Goal: Task Accomplishment & Management: Use online tool/utility

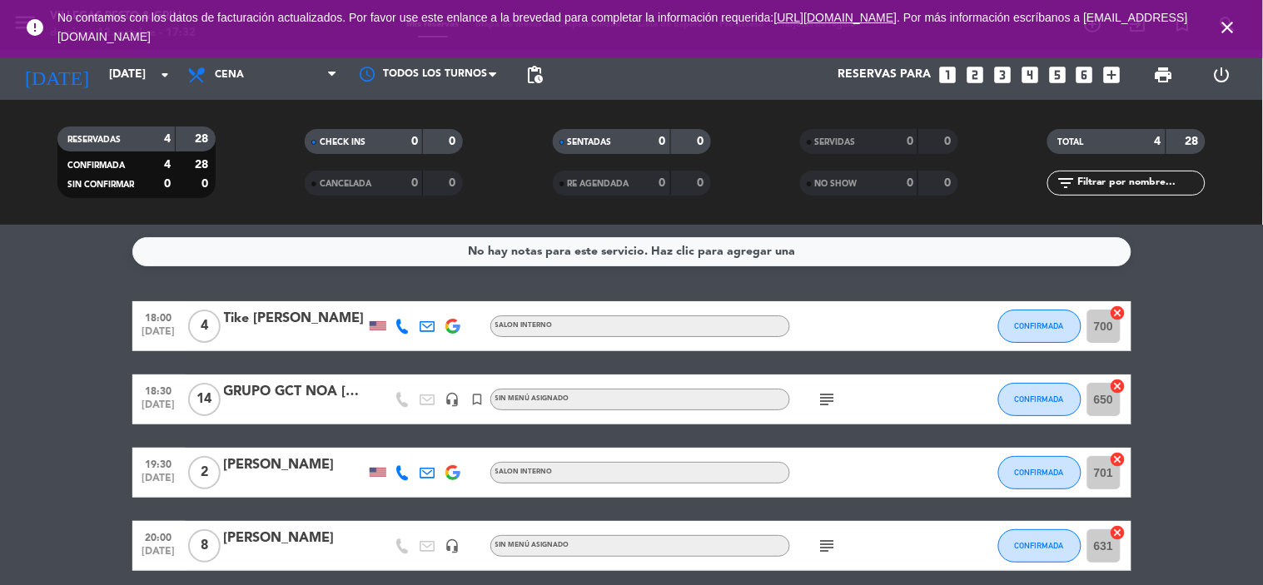
click at [228, 329] on div "Tike [PERSON_NAME]" at bounding box center [295, 319] width 142 height 22
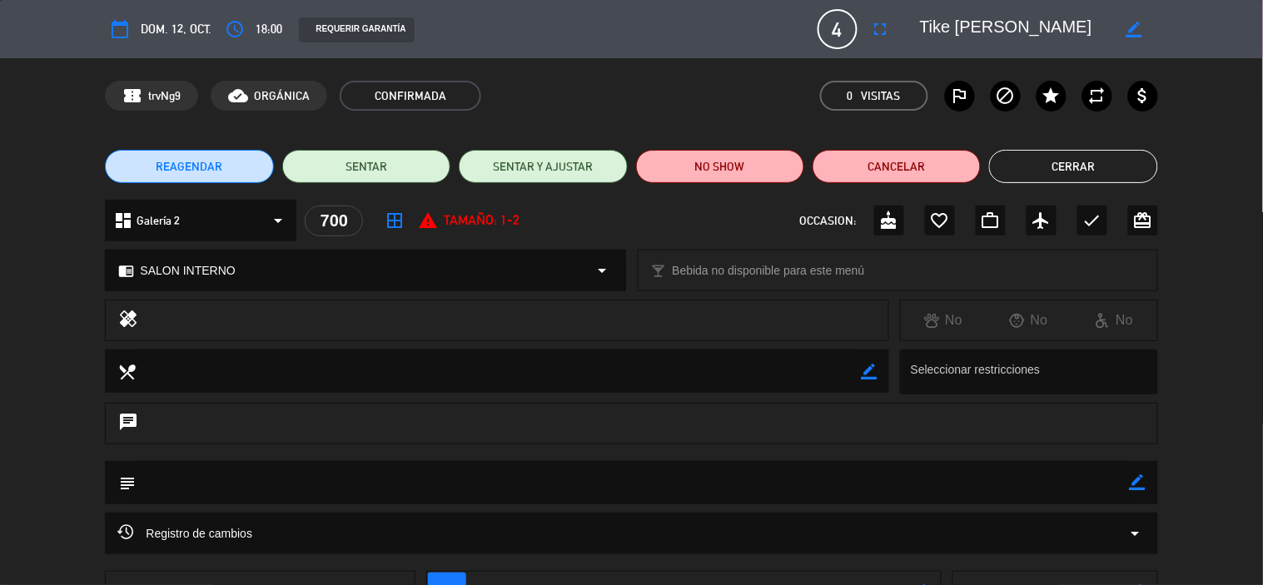
click at [395, 220] on icon "border_all" at bounding box center [395, 221] width 20 height 20
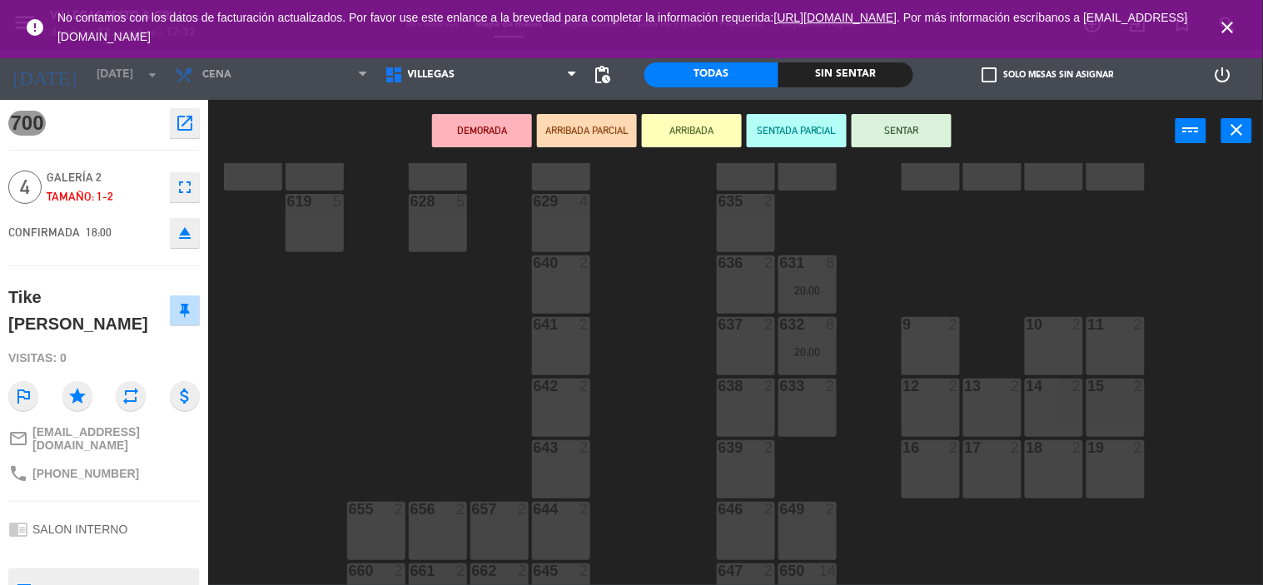
scroll to position [588, 0]
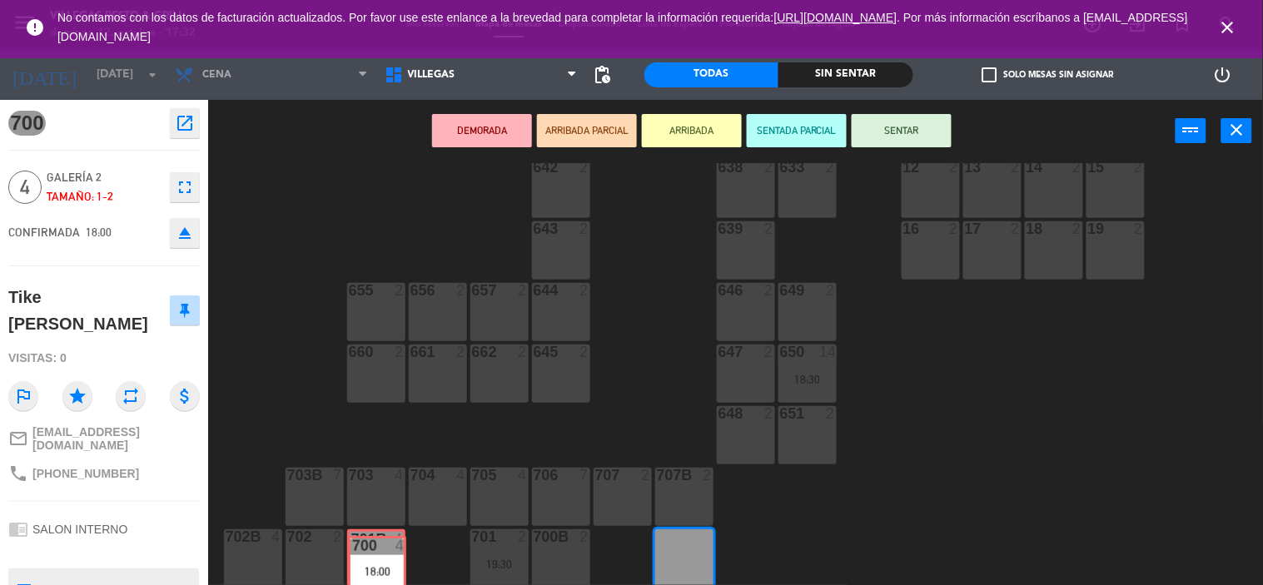
drag, startPoint x: 677, startPoint y: 543, endPoint x: 369, endPoint y: 551, distance: 308.1
click at [369, 551] on div "602 7 603 2 604 7 608 2 607 4 605 2 606 2 610 2 609 4 621 2 623 2 614 2 615 4 6…" at bounding box center [742, 374] width 1042 height 423
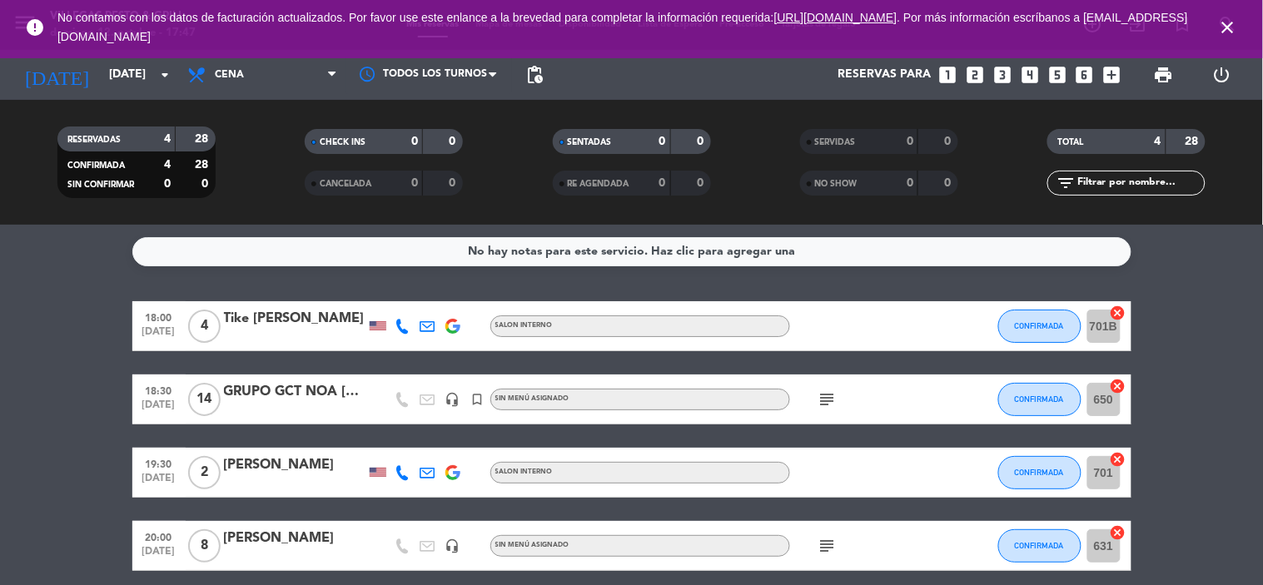
click at [280, 323] on div "Tike [PERSON_NAME]" at bounding box center [295, 319] width 142 height 22
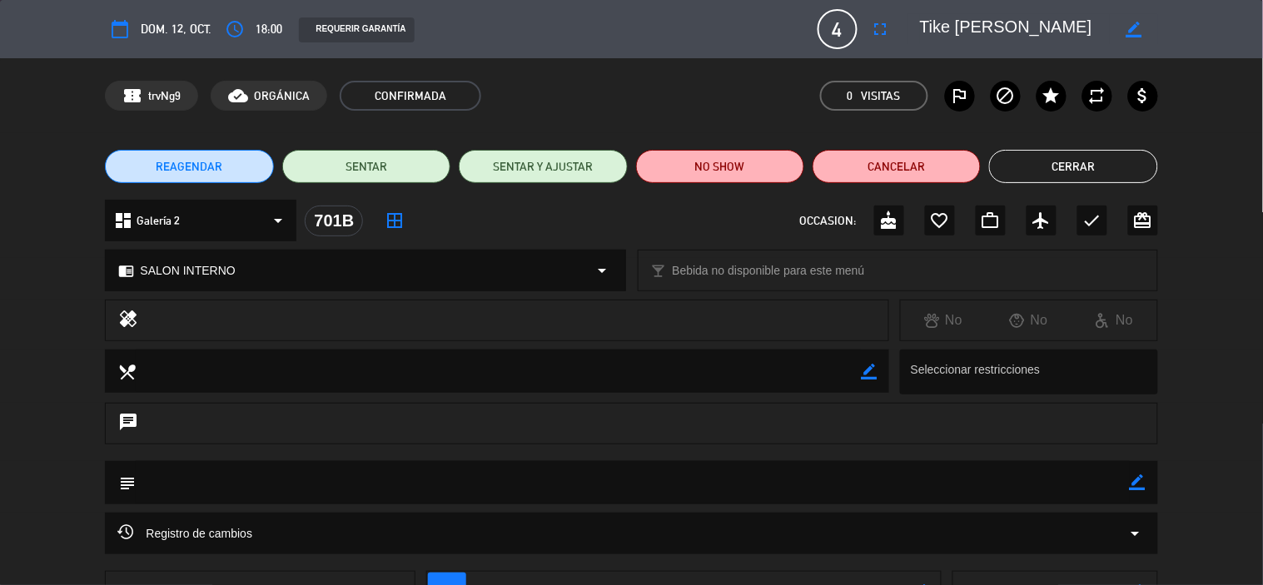
click at [1114, 162] on button "Cerrar" at bounding box center [1073, 166] width 168 height 33
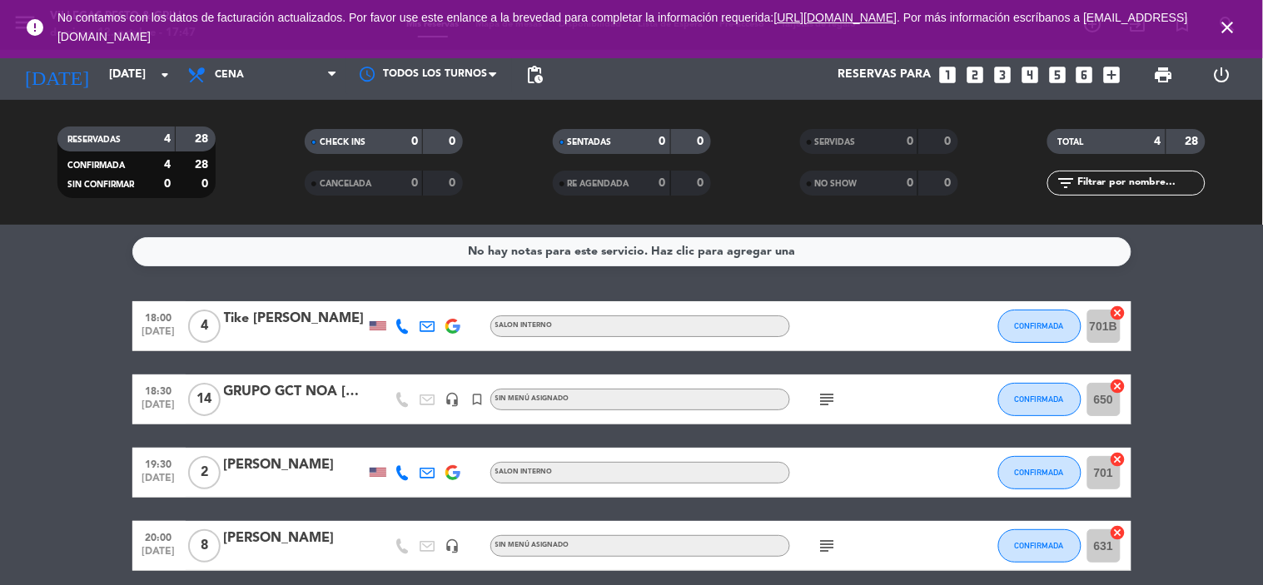
click at [1230, 22] on icon "close" at bounding box center [1228, 27] width 20 height 20
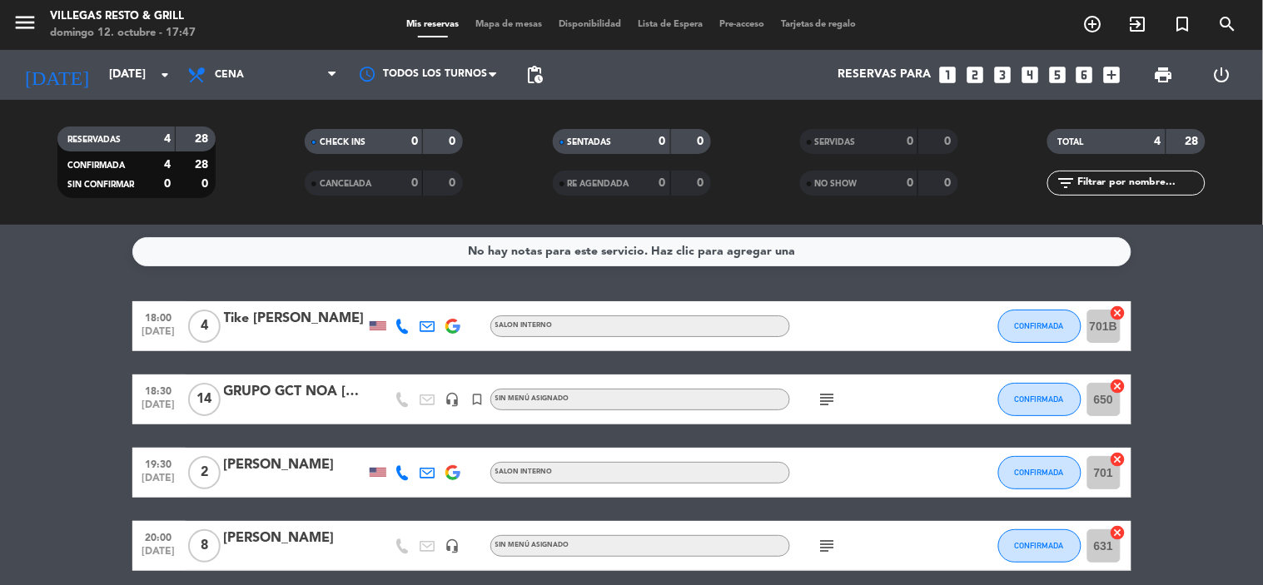
click at [479, 27] on span "Mapa de mesas" at bounding box center [508, 24] width 83 height 9
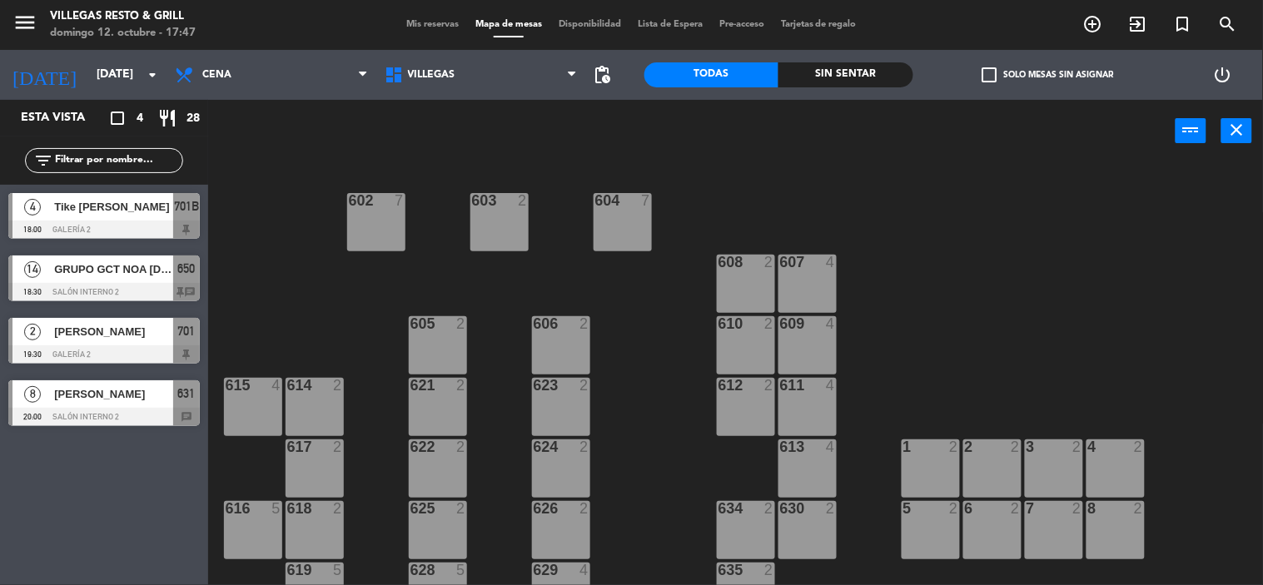
click at [127, 210] on span "Tike [PERSON_NAME]" at bounding box center [113, 206] width 119 height 17
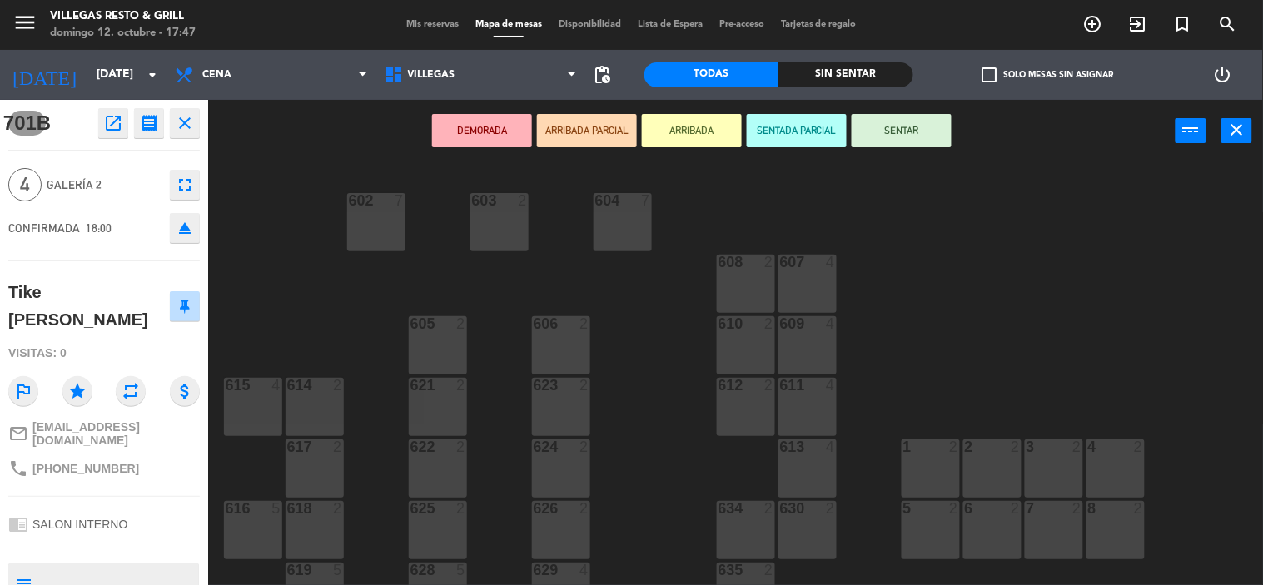
click at [806, 115] on button "SENTADA PARCIAL" at bounding box center [797, 130] width 100 height 33
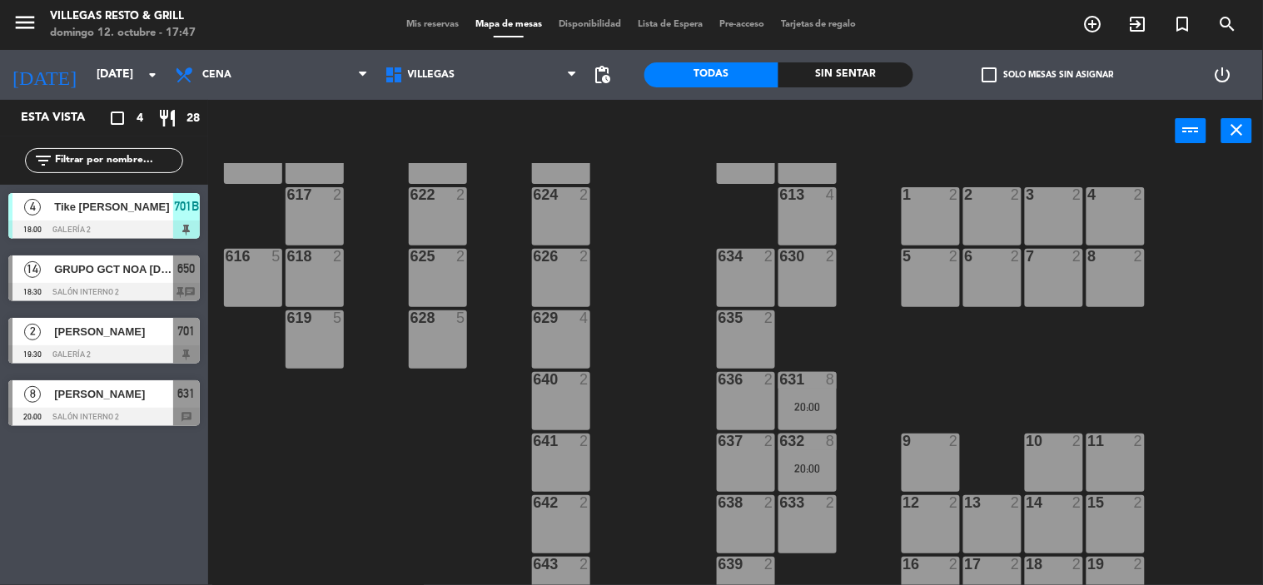
scroll to position [588, 0]
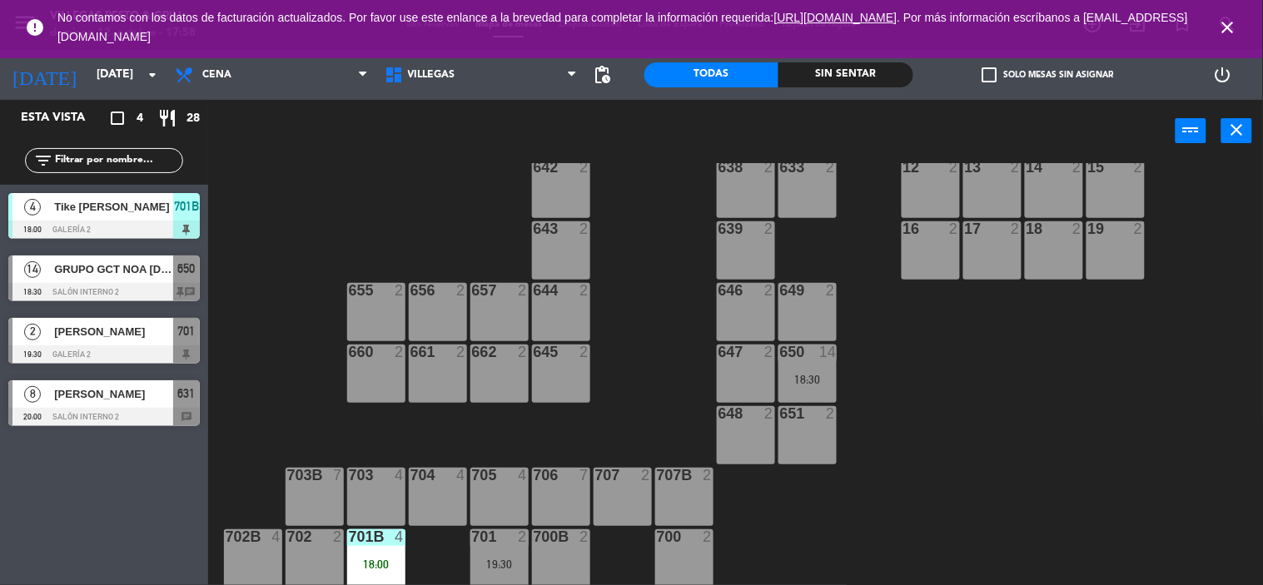
click at [127, 210] on span "Tike [PERSON_NAME]" at bounding box center [113, 206] width 119 height 17
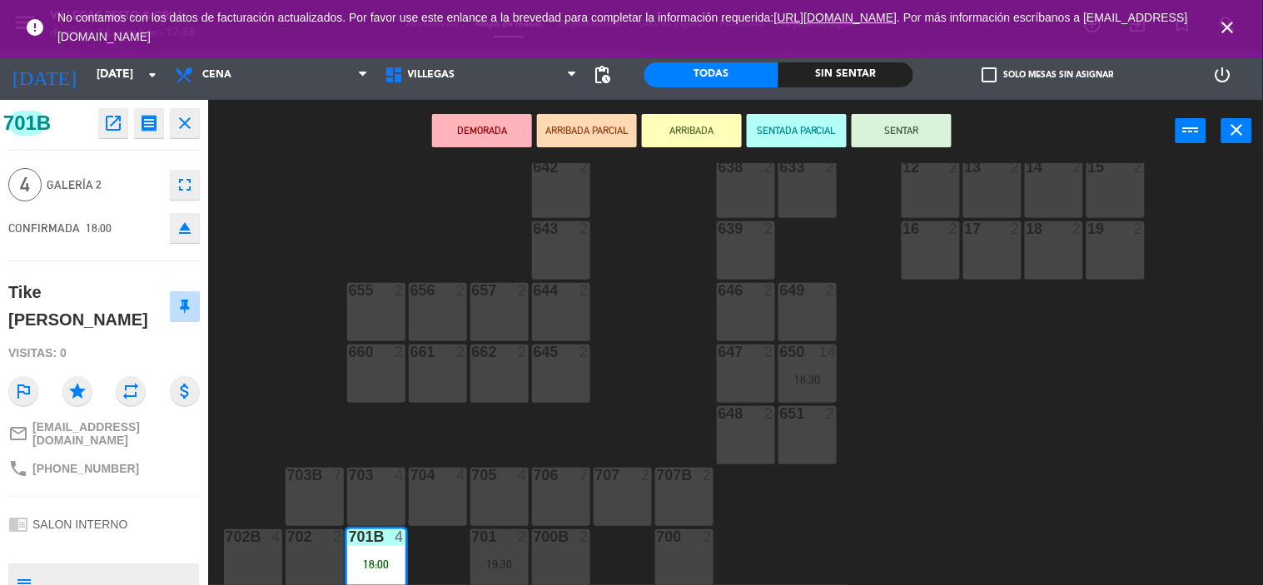
click at [896, 137] on button "SENTAR" at bounding box center [902, 130] width 100 height 33
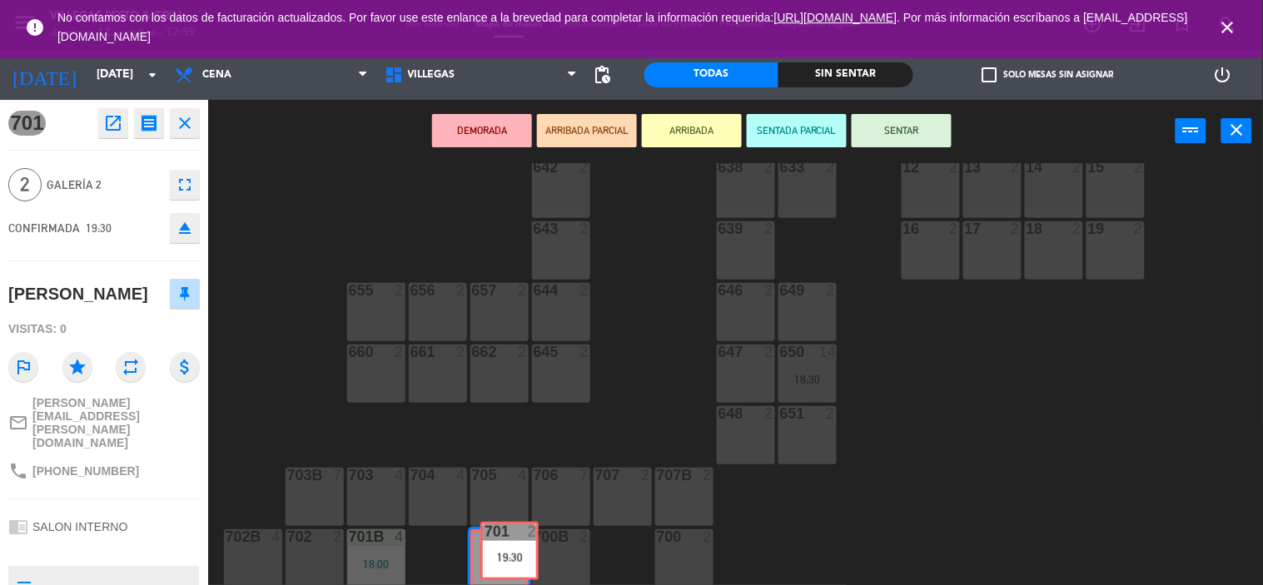
drag, startPoint x: 504, startPoint y: 551, endPoint x: 514, endPoint y: 545, distance: 11.6
click at [514, 545] on div "701 2 19:30 701 2 19:30" at bounding box center [499, 558] width 58 height 58
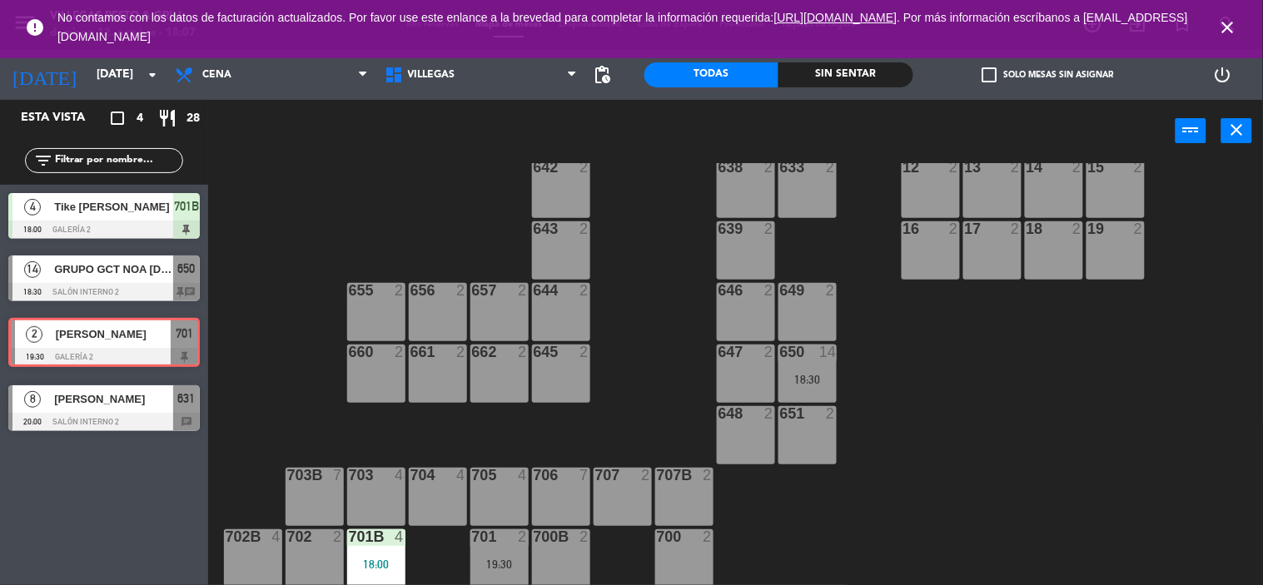
click at [121, 344] on div "2 [PERSON_NAME] 19:30 Galería 2 701 2 [PERSON_NAME] 19:30 Galería 2 701" at bounding box center [104, 343] width 208 height 67
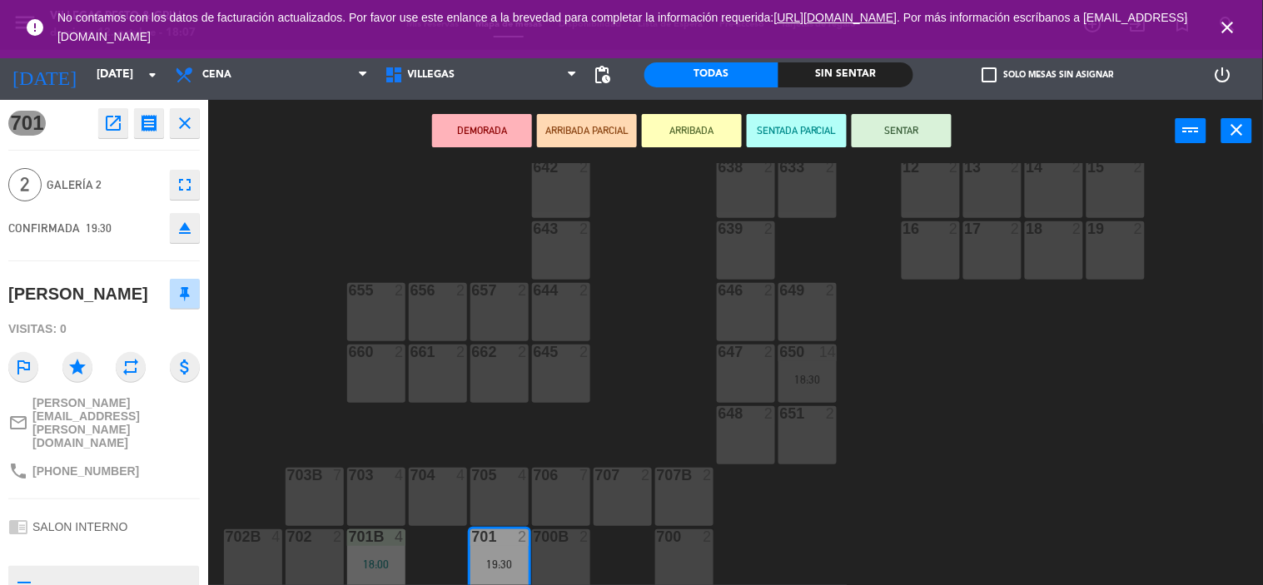
click at [283, 391] on div "602 7 603 2 604 7 608 2 607 4 605 2 606 2 610 2 609 4 621 2 623 2 614 2 615 4 6…" at bounding box center [742, 374] width 1042 height 423
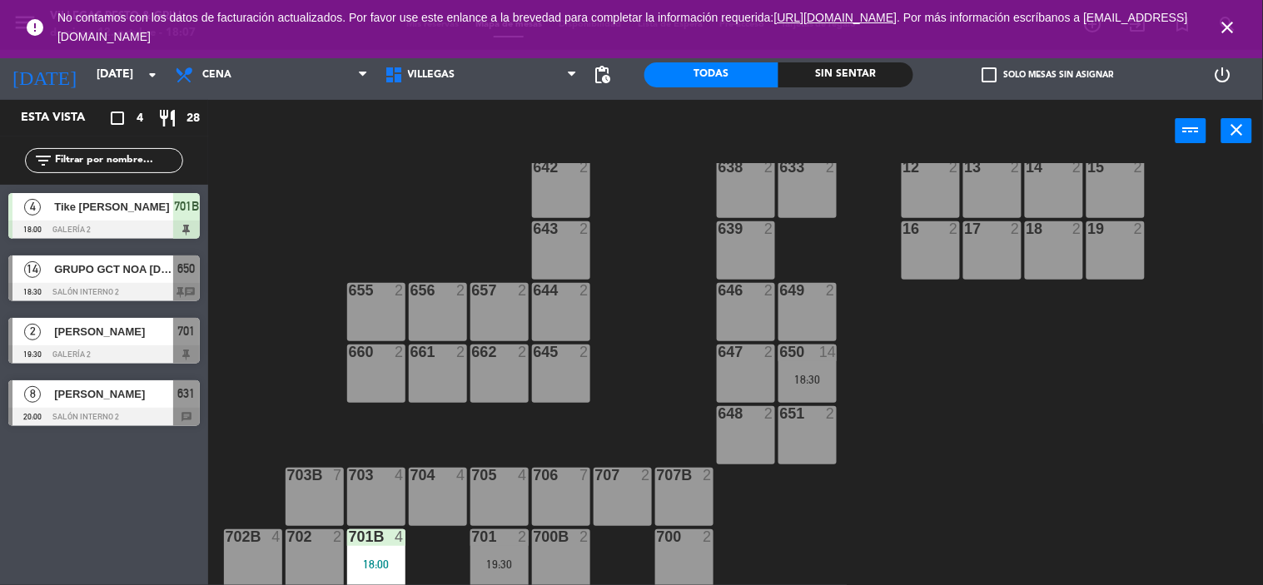
click at [100, 412] on div at bounding box center [103, 417] width 191 height 18
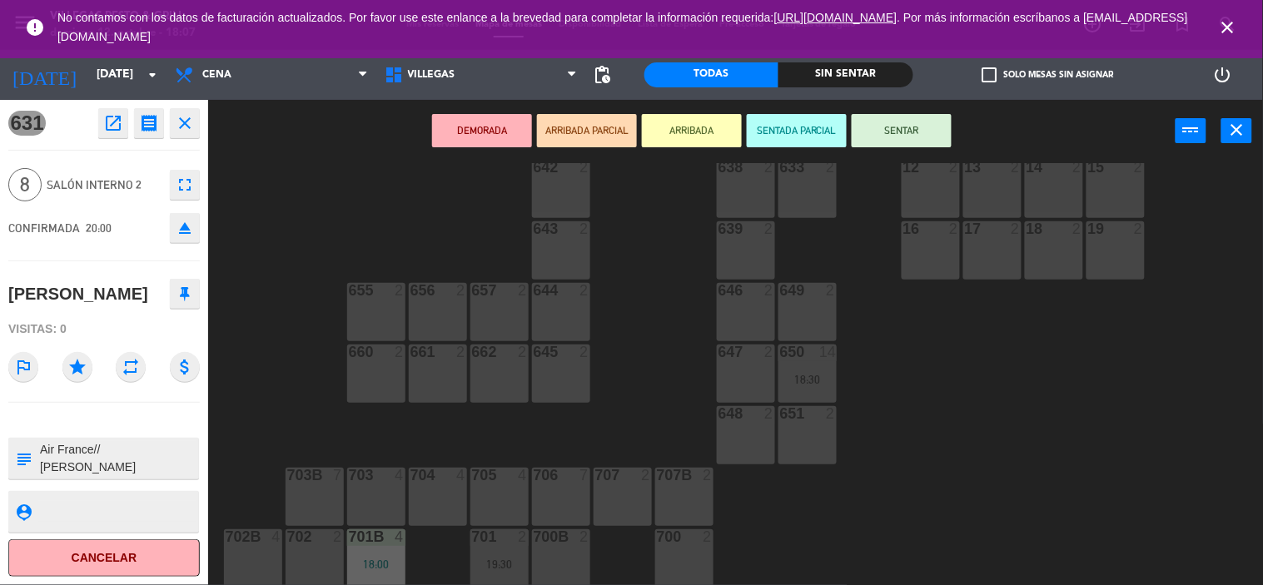
click at [260, 417] on div "602 7 603 2 604 7 608 2 607 4 605 2 606 2 610 2 609 4 621 2 623 2 614 2 615 4 6…" at bounding box center [742, 374] width 1042 height 423
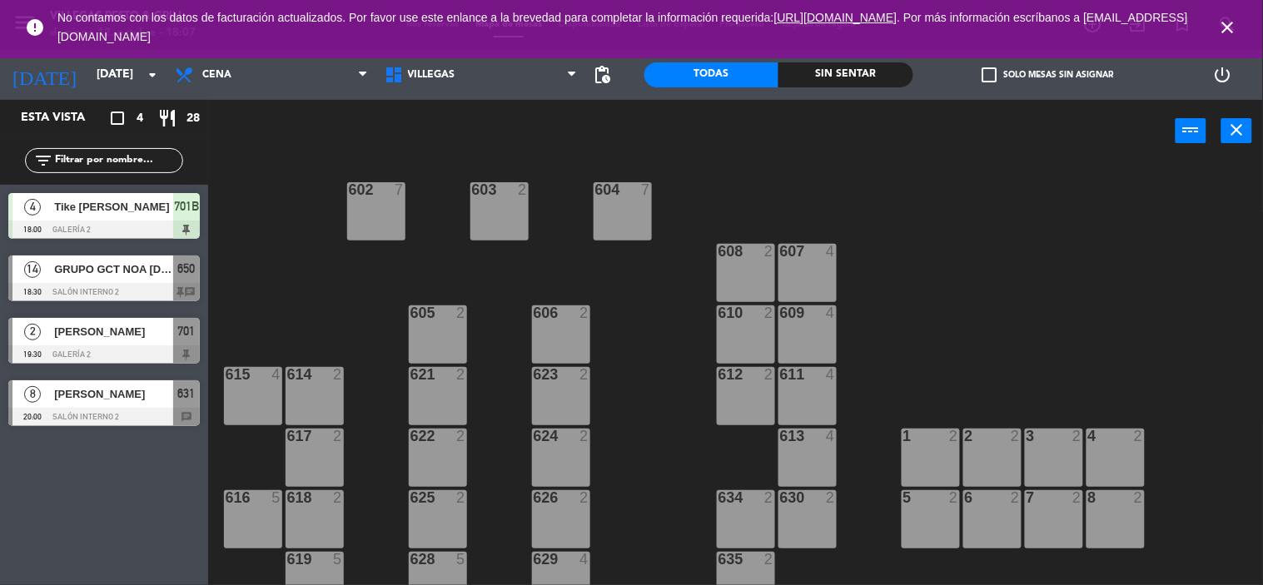
scroll to position [0, 0]
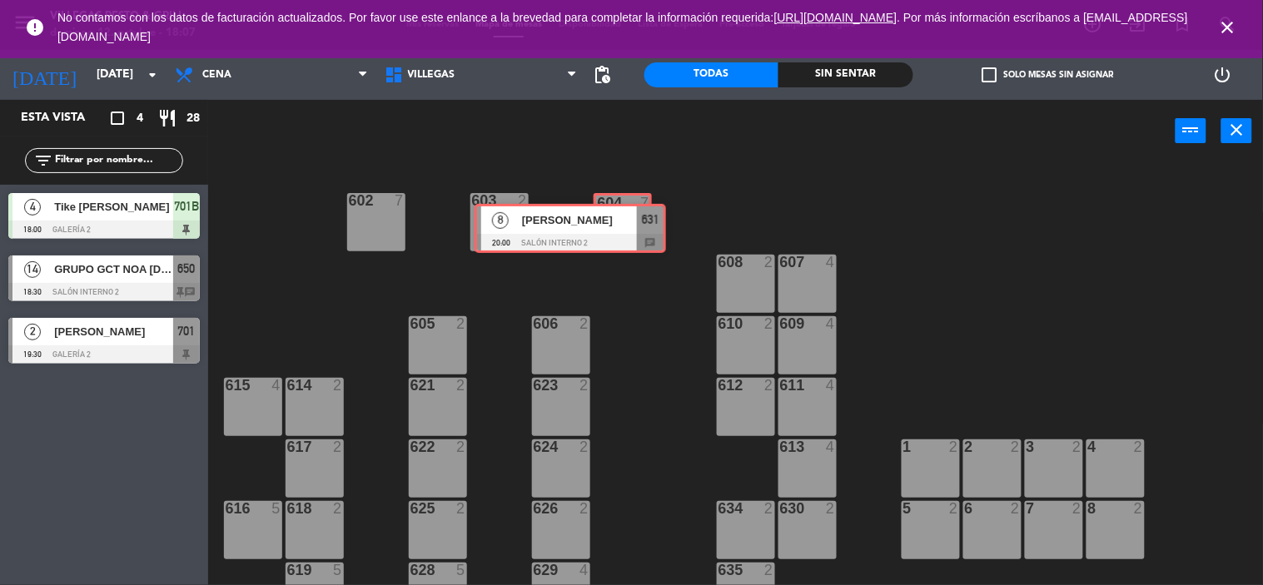
drag, startPoint x: 177, startPoint y: 395, endPoint x: 643, endPoint y: 218, distance: 498.5
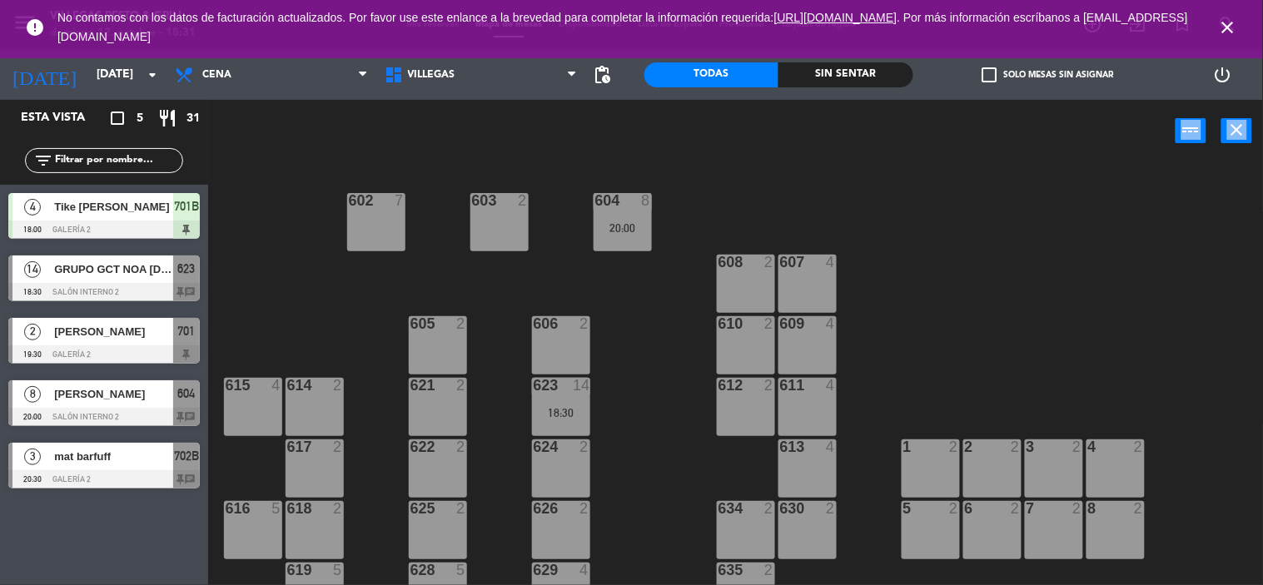
drag, startPoint x: 1120, startPoint y: 154, endPoint x: 892, endPoint y: 125, distance: 230.8
click at [1068, 204] on div "power_input close 602 7 603 2 604 8 20:00 608 2 607 4 605 2 606 2 610 2 609 4 6…" at bounding box center [631, 343] width 1263 height 486
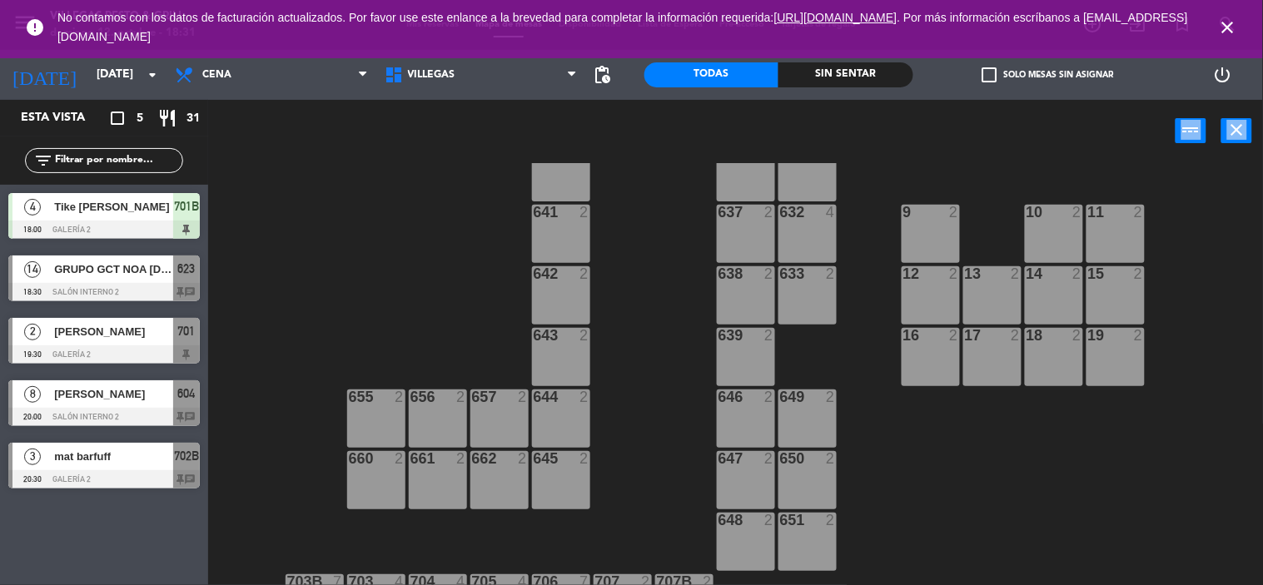
scroll to position [588, 0]
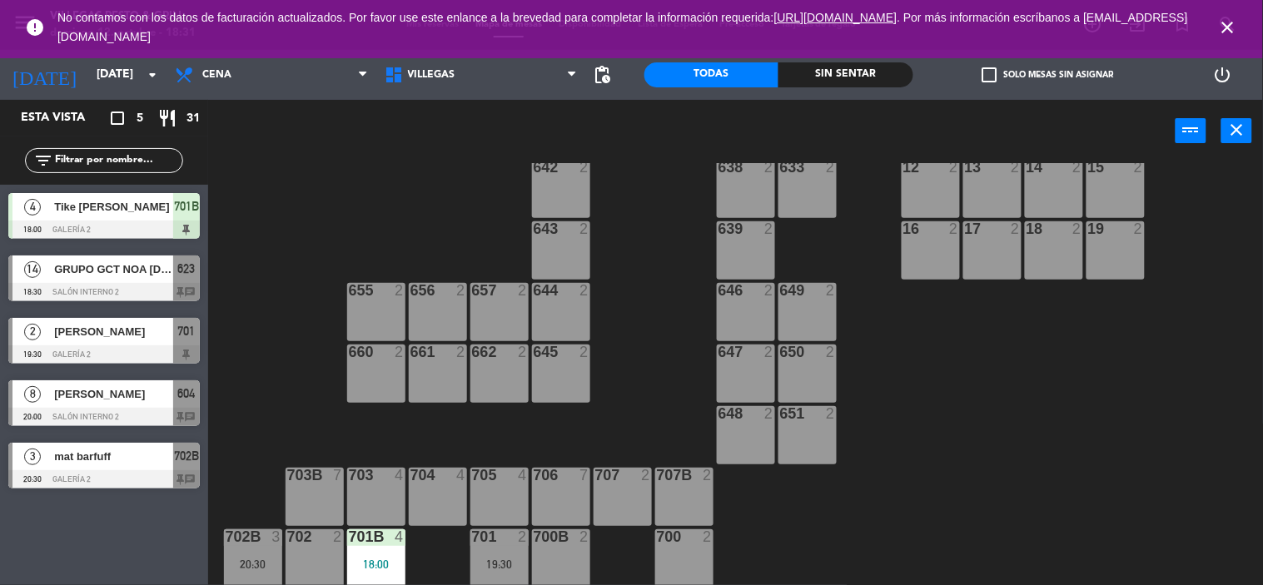
drag, startPoint x: 143, startPoint y: 380, endPoint x: 186, endPoint y: 377, distance: 42.6
click at [143, 380] on div "8 [PERSON_NAME] 20:00 Salón Interno 2 604 chat" at bounding box center [104, 403] width 208 height 62
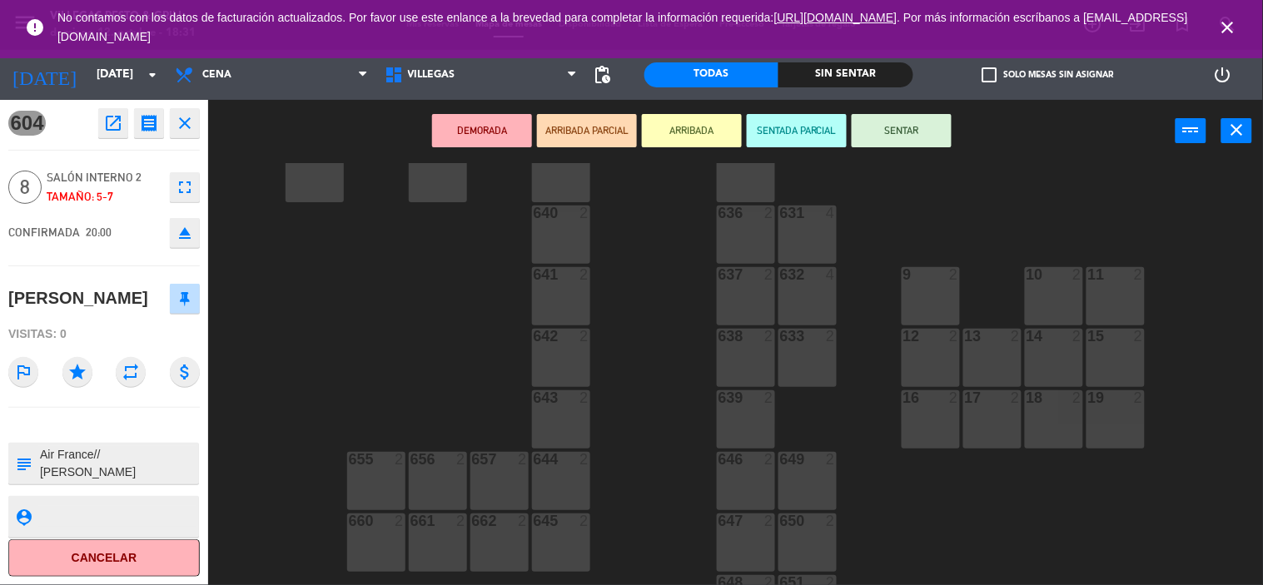
scroll to position [403, 0]
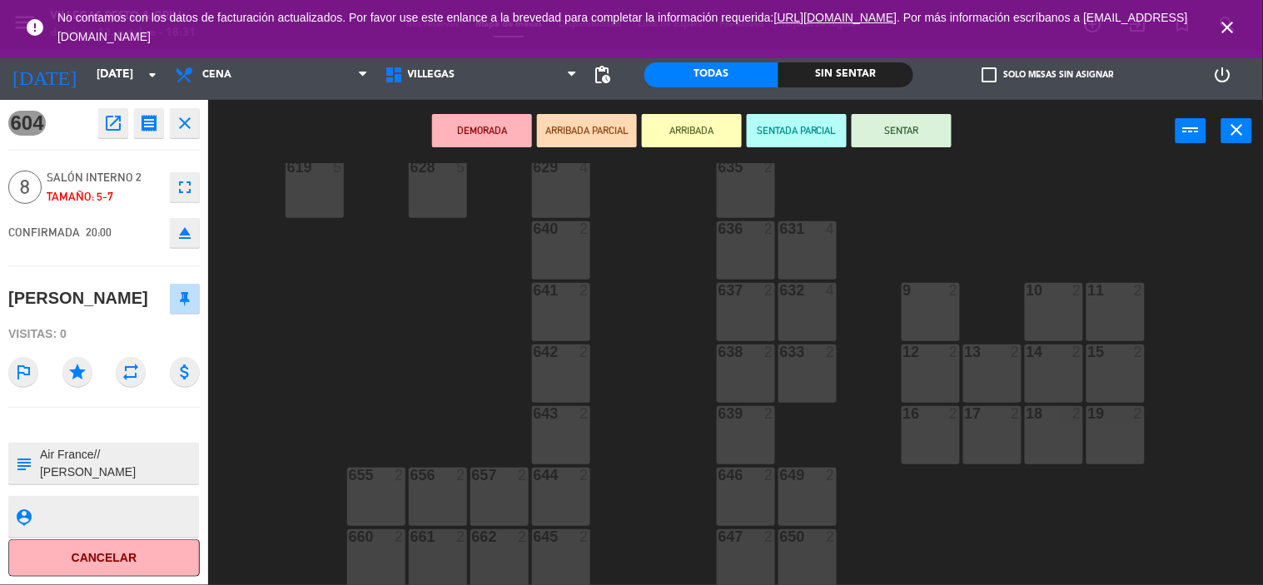
drag, startPoint x: 1118, startPoint y: 410, endPoint x: 1105, endPoint y: 416, distance: 14.5
click at [1117, 411] on div at bounding box center [1114, 413] width 27 height 15
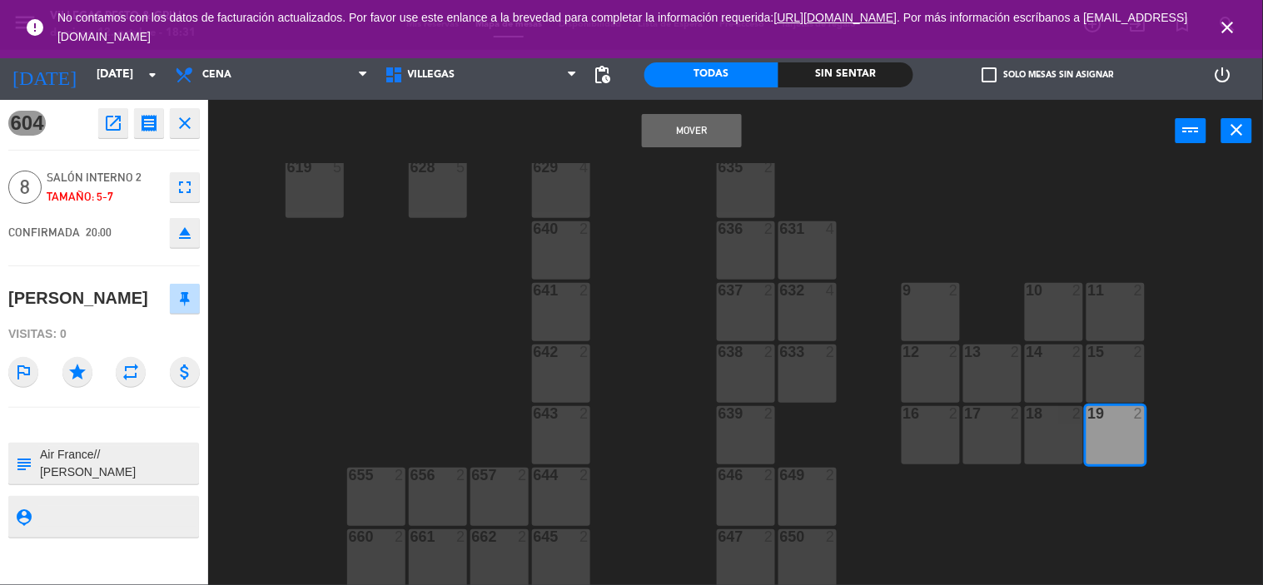
click at [1066, 425] on div "18 2" at bounding box center [1054, 435] width 58 height 58
click at [954, 417] on div "17" at bounding box center [964, 413] width 27 height 15
click at [1025, 422] on div "18 2" at bounding box center [1054, 435] width 58 height 58
click at [1001, 426] on div "17 2" at bounding box center [992, 435] width 58 height 58
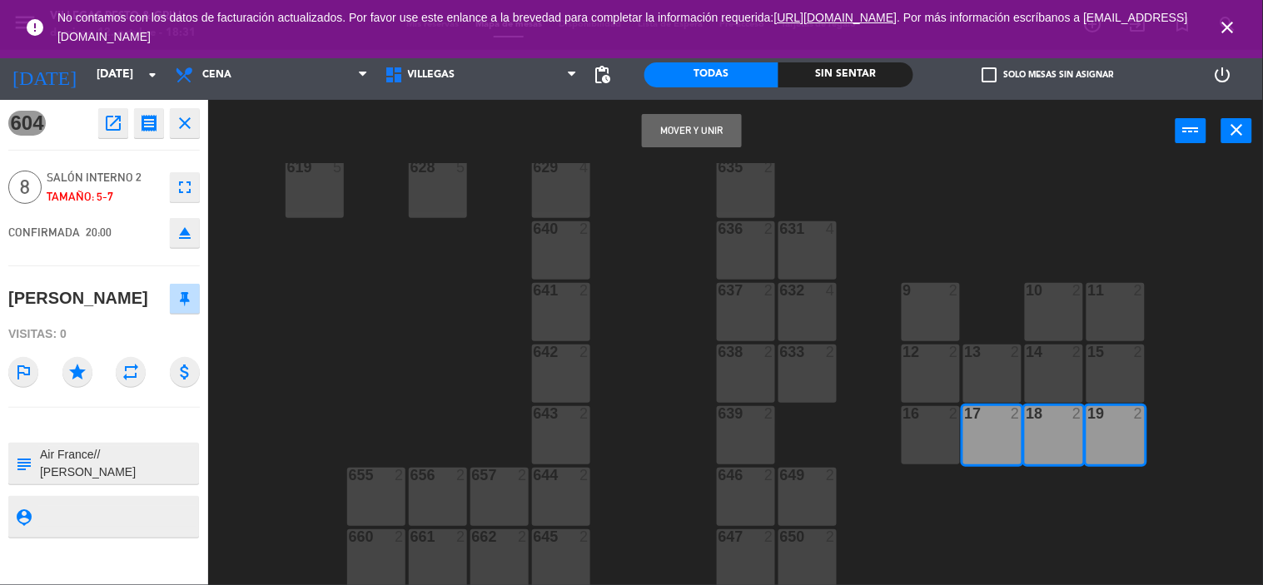
click at [712, 136] on button "Mover y Unir" at bounding box center [692, 130] width 100 height 33
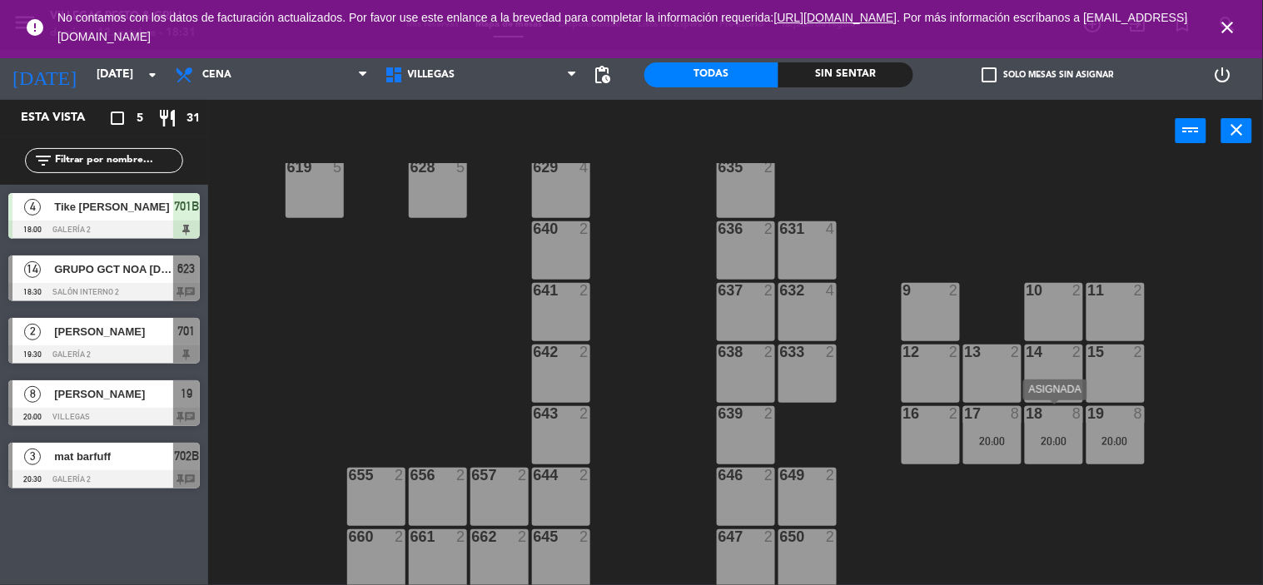
click at [1033, 455] on div "18 8 20:00" at bounding box center [1054, 435] width 58 height 58
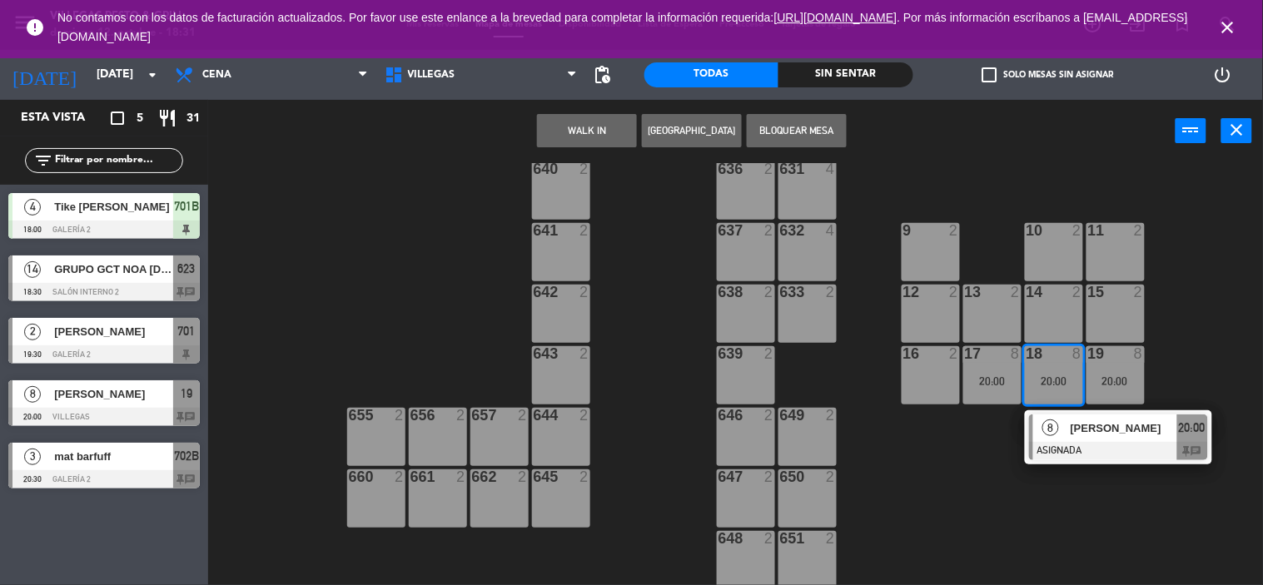
scroll to position [495, 0]
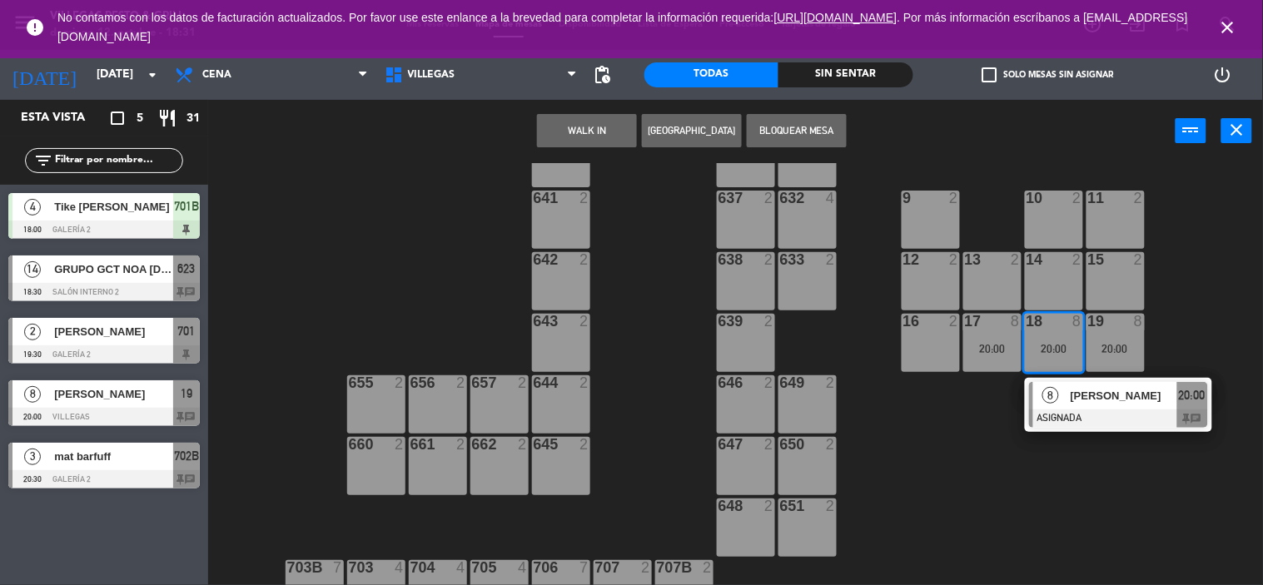
click at [1100, 514] on div "602 7 603 2 604 7 608 2 607 4 605 2 606 2 610 2 609 4 621 2 623 14 18:30 614 2 …" at bounding box center [742, 374] width 1042 height 423
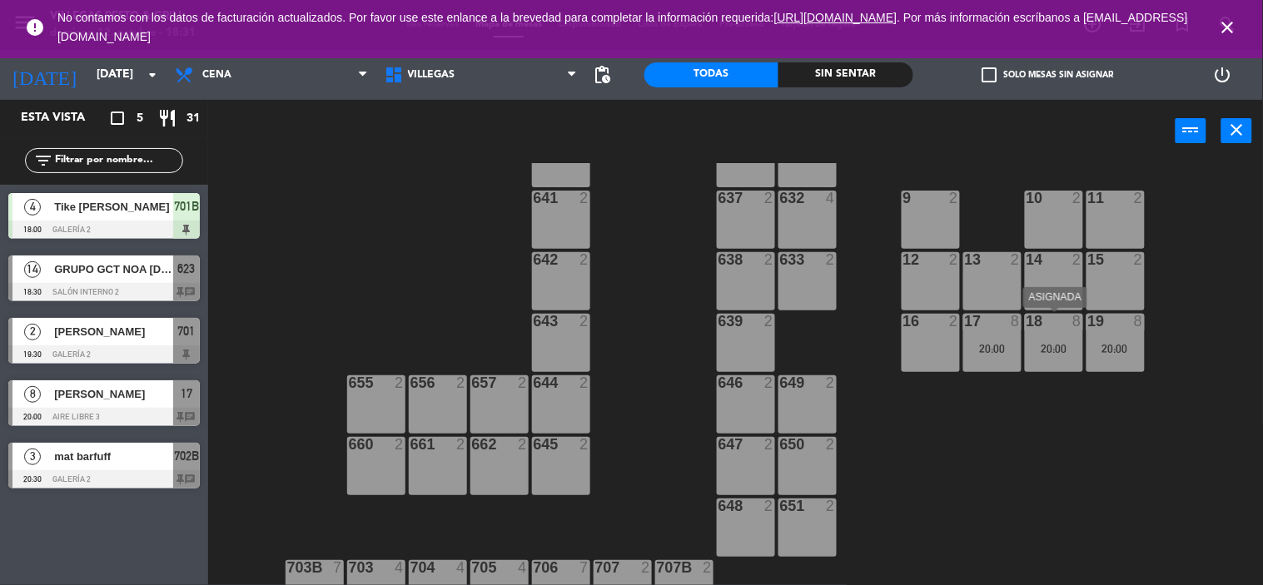
click at [1068, 356] on div "18 8 20:00" at bounding box center [1054, 343] width 58 height 58
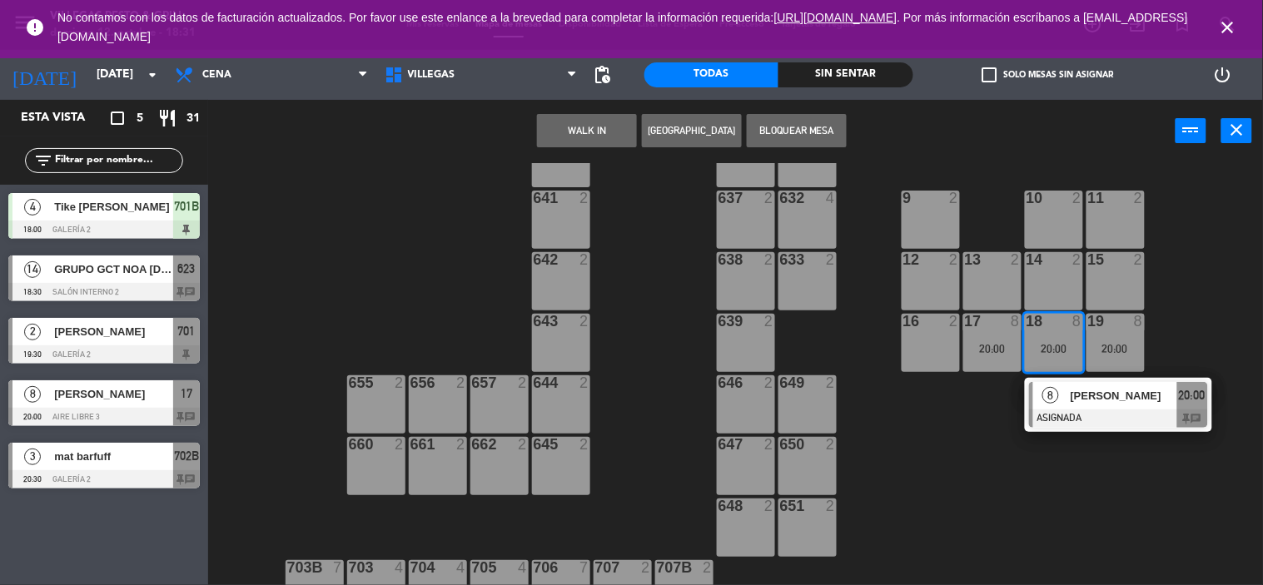
drag, startPoint x: 1083, startPoint y: 375, endPoint x: 1121, endPoint y: 429, distance: 66.3
click at [1121, 429] on div "8 [PERSON_NAME] ASIGNADA 20:00 chat" at bounding box center [1118, 405] width 212 height 54
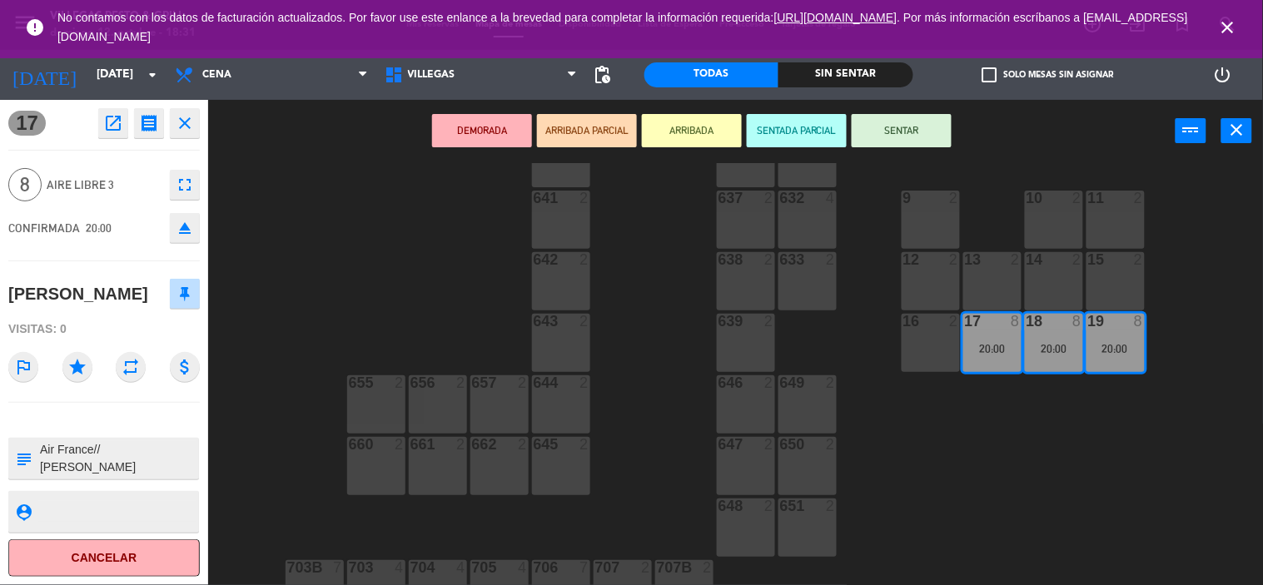
click at [921, 112] on div "DEMORADA ARRIBADA PARCIAL ARRIBADA SENTADA PARCIAL SENTAR power_input close" at bounding box center [691, 131] width 967 height 63
click at [879, 117] on button "SENTAR" at bounding box center [902, 130] width 100 height 33
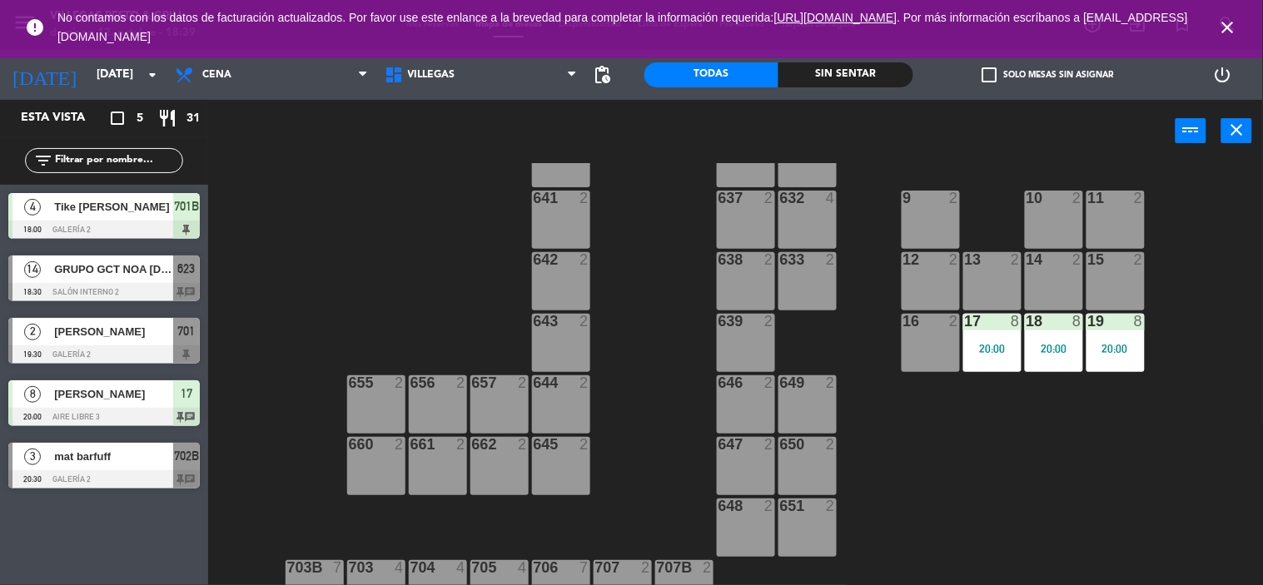
scroll to position [588, 0]
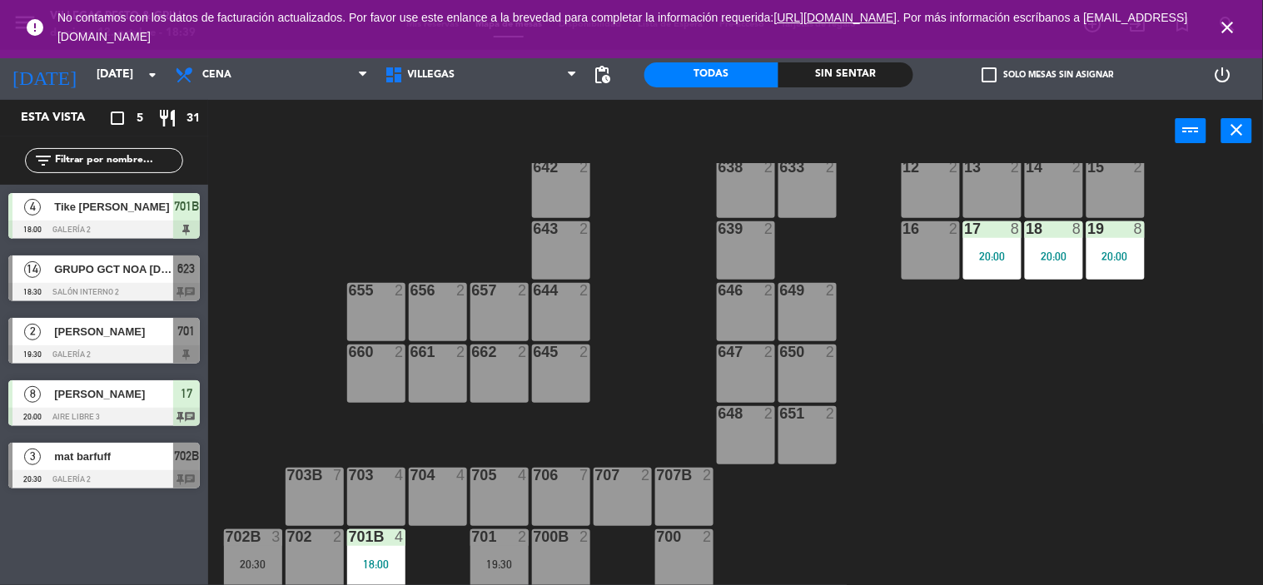
click at [111, 293] on div at bounding box center [103, 292] width 191 height 18
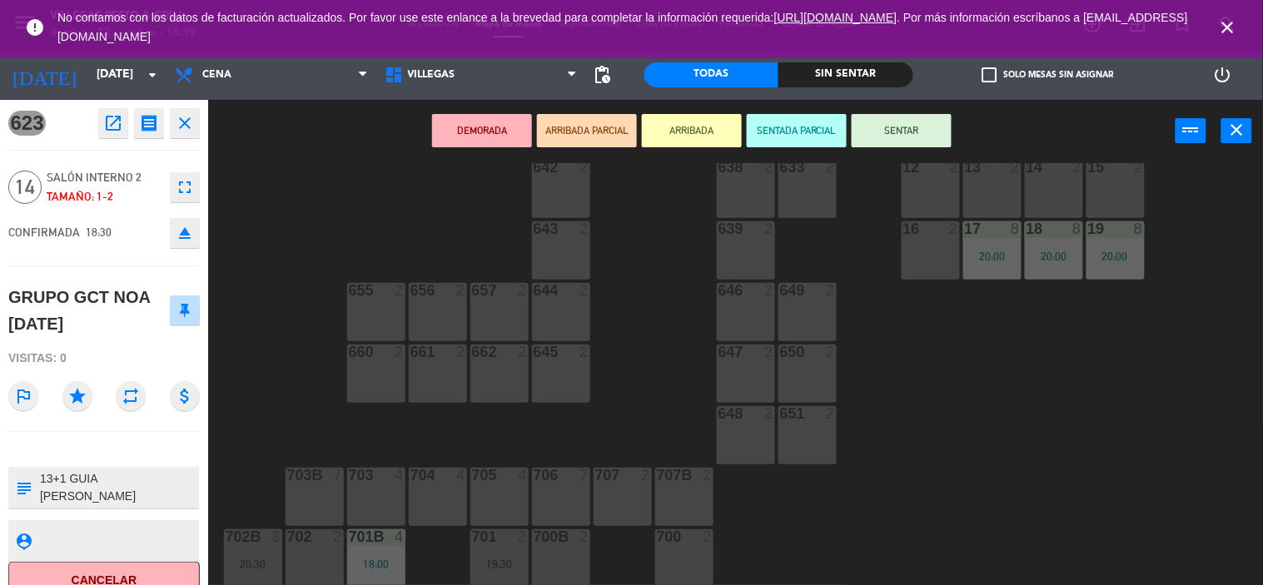
click at [330, 301] on div "602 7 603 2 604 7 608 2 607 4 605 2 606 2 610 2 609 4 621 2 623 14 18:30 614 2 …" at bounding box center [742, 374] width 1042 height 423
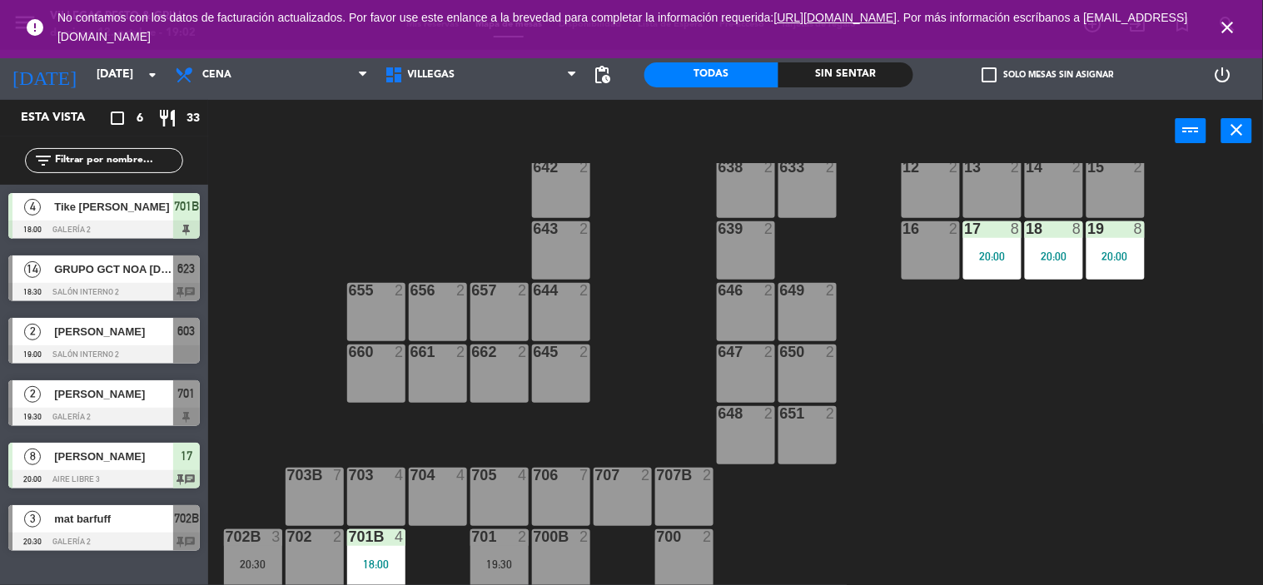
click at [189, 341] on span "603" at bounding box center [186, 331] width 17 height 20
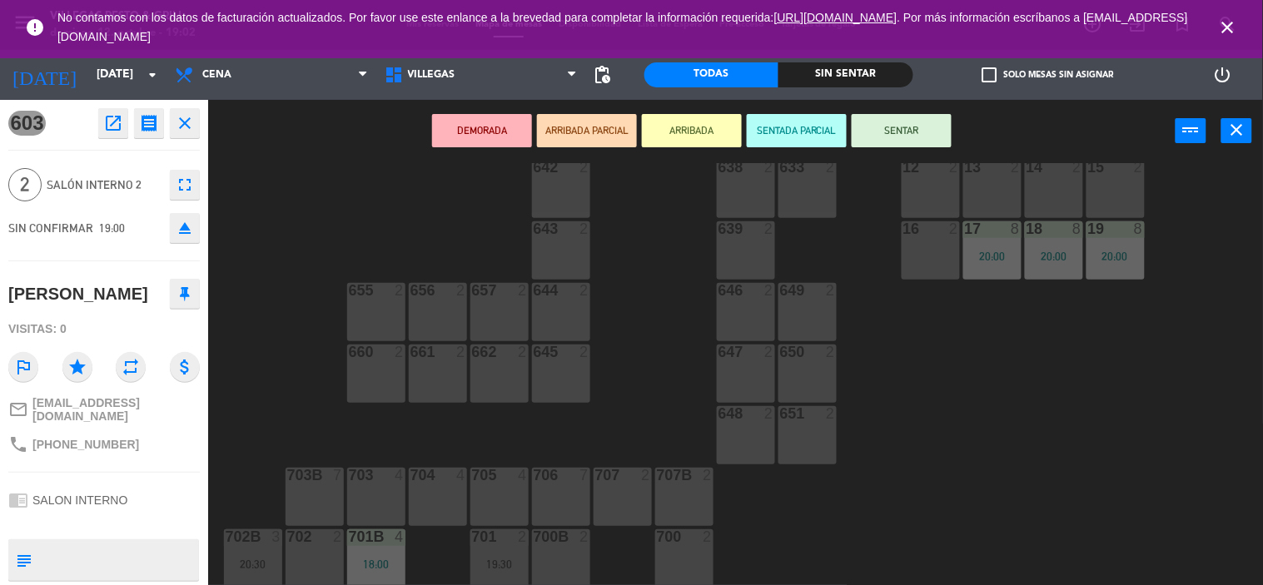
click at [498, 485] on div "705 4" at bounding box center [499, 497] width 58 height 58
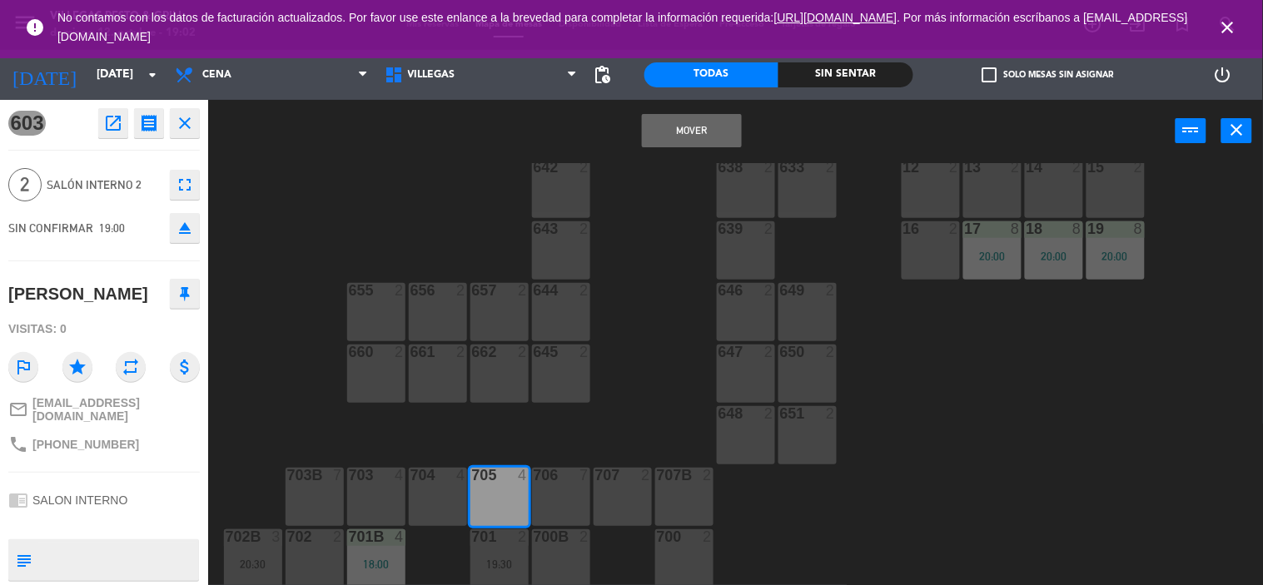
click at [716, 129] on button "Mover" at bounding box center [692, 130] width 100 height 33
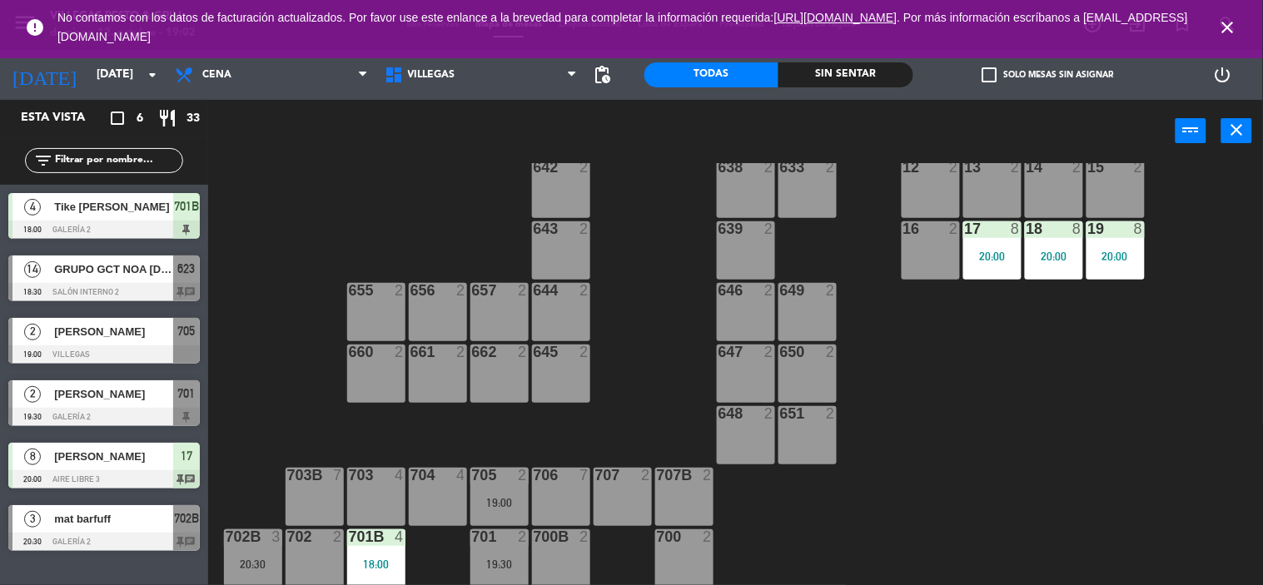
click at [142, 328] on span "[PERSON_NAME]" at bounding box center [113, 331] width 119 height 17
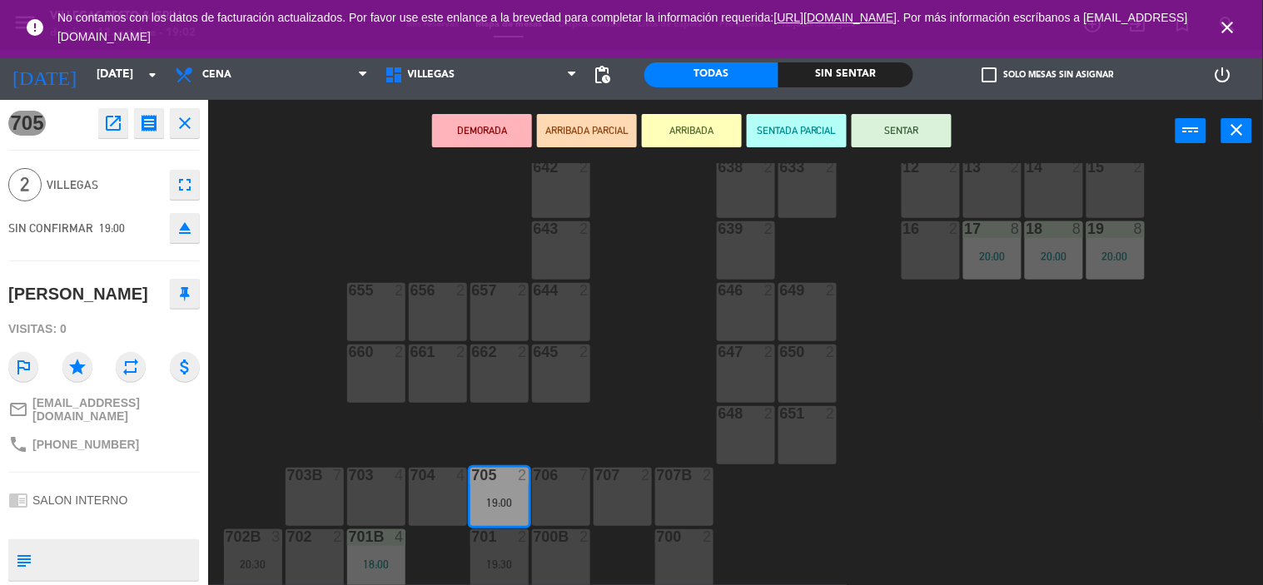
click at [922, 136] on button "SENTAR" at bounding box center [902, 130] width 100 height 33
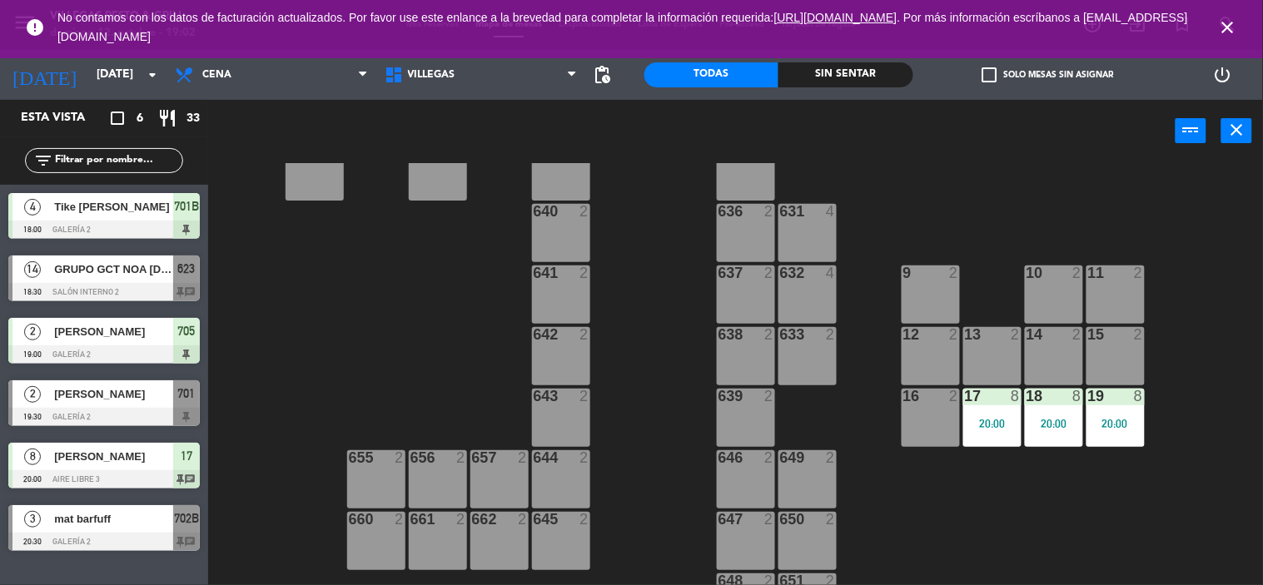
scroll to position [403, 0]
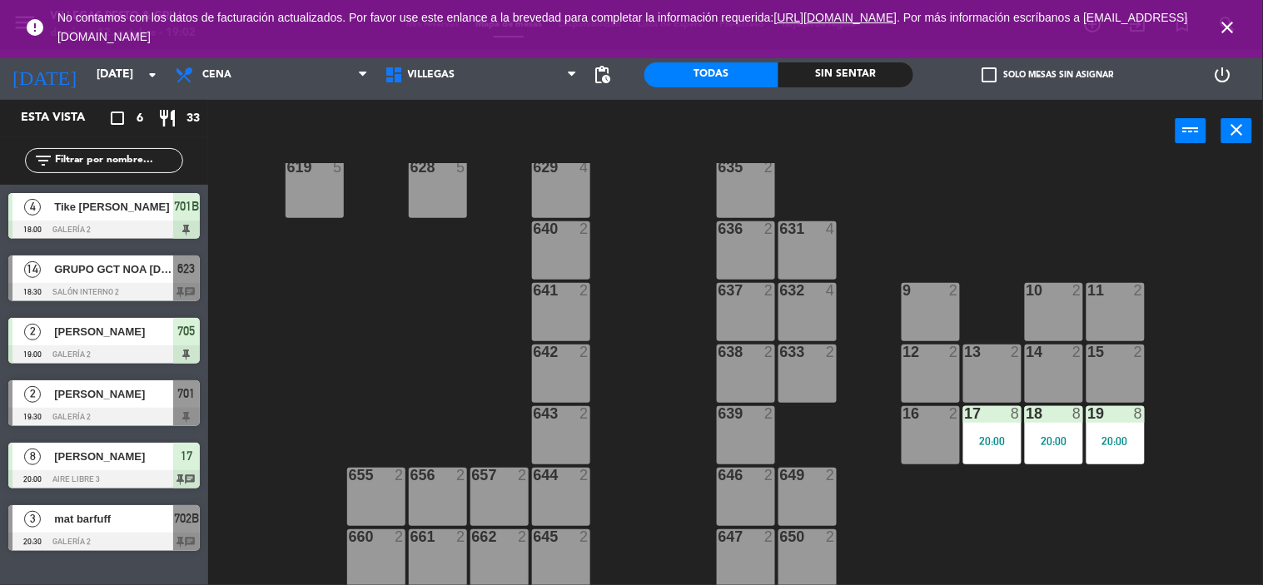
click at [1234, 23] on icon "close" at bounding box center [1228, 27] width 20 height 20
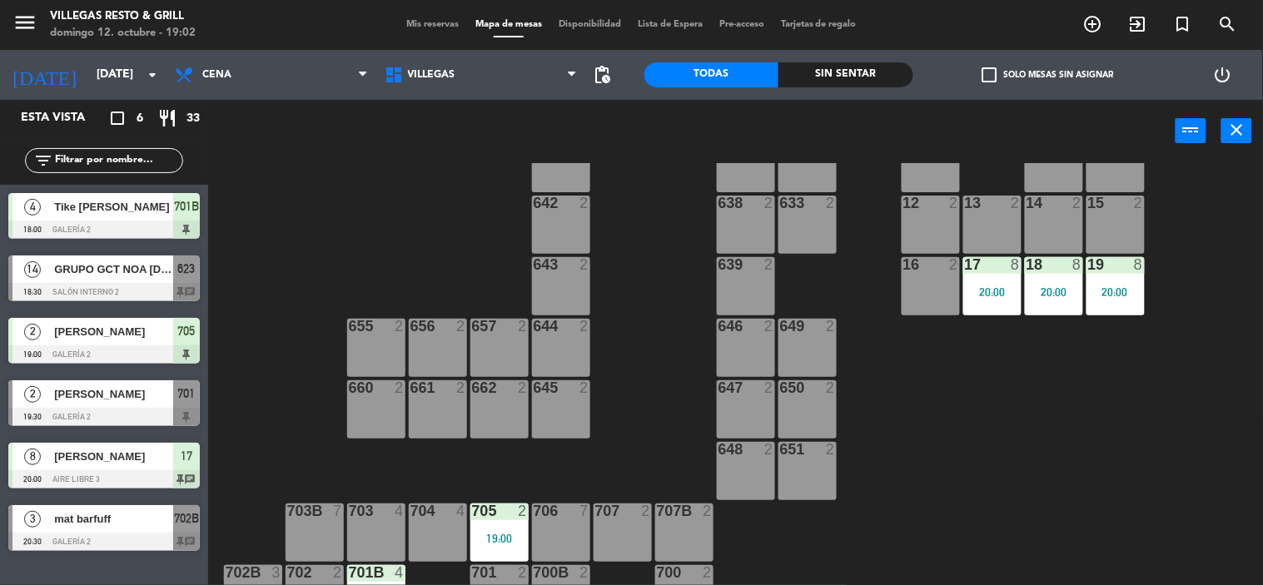
scroll to position [588, 0]
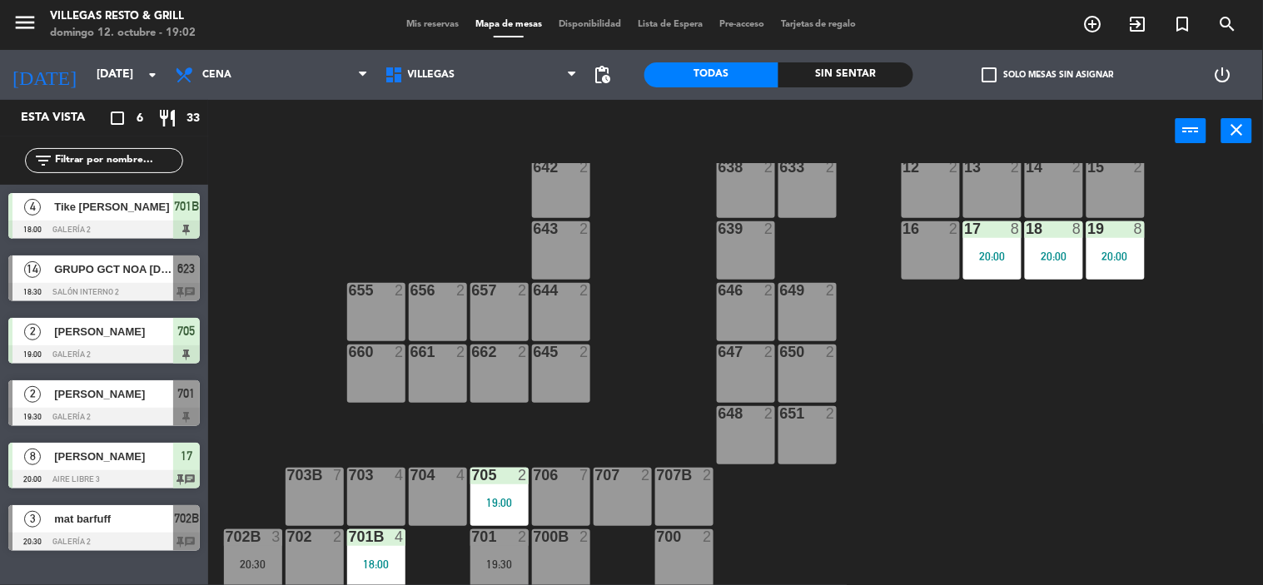
click at [619, 428] on div "602 7 603 2 604 7 608 2 607 4 605 2 606 2 610 2 609 4 621 2 623 14 18:30 614 2 …" at bounding box center [742, 374] width 1042 height 423
click at [110, 287] on div at bounding box center [103, 292] width 191 height 18
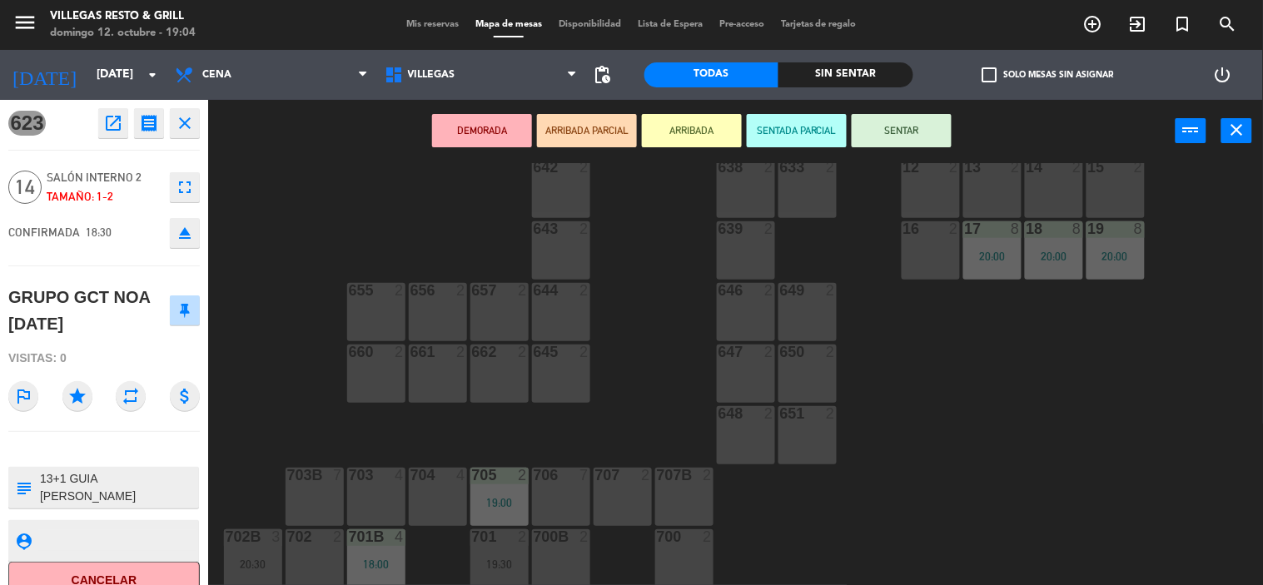
click at [931, 119] on button "SENTAR" at bounding box center [902, 130] width 100 height 33
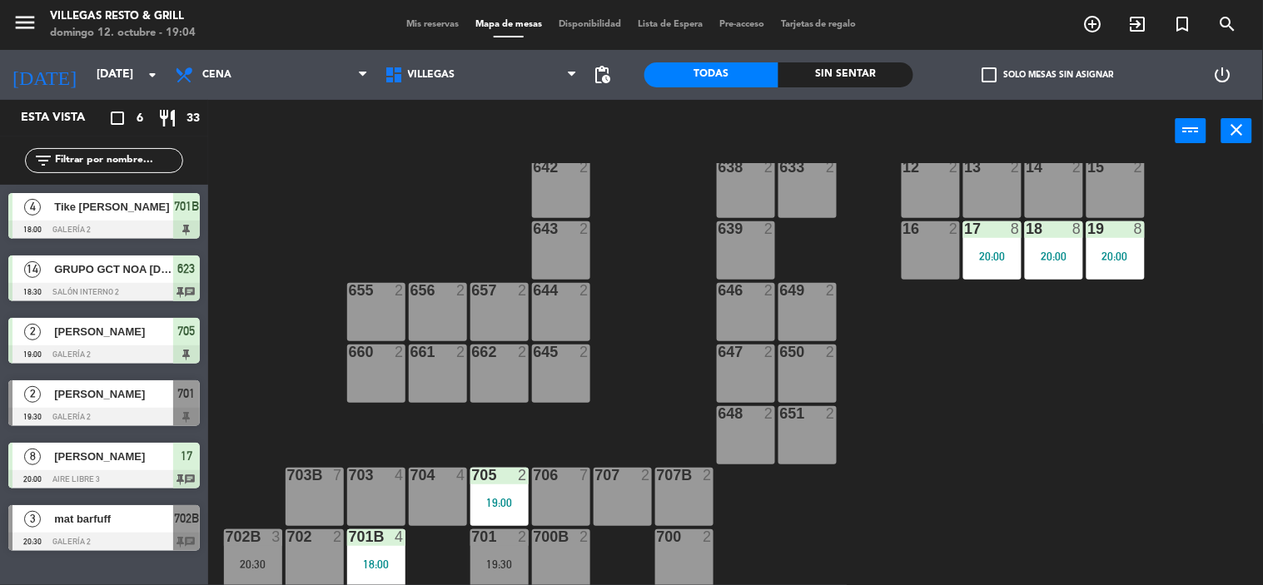
click at [170, 400] on span "[PERSON_NAME]" at bounding box center [113, 393] width 119 height 17
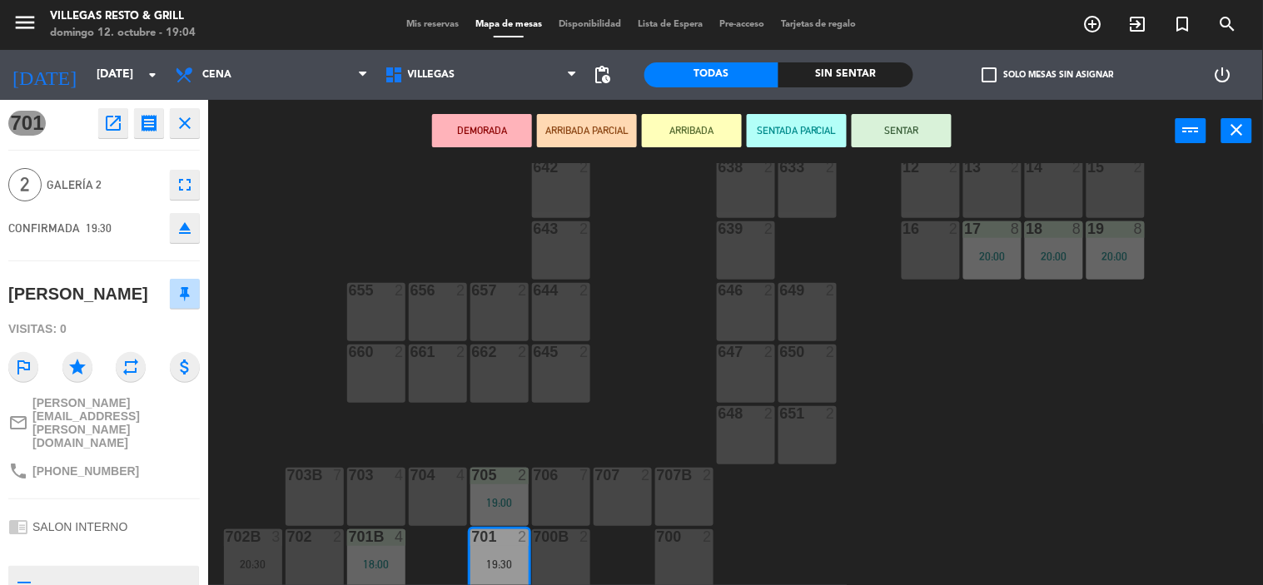
click at [295, 578] on div "702 2" at bounding box center [315, 558] width 58 height 58
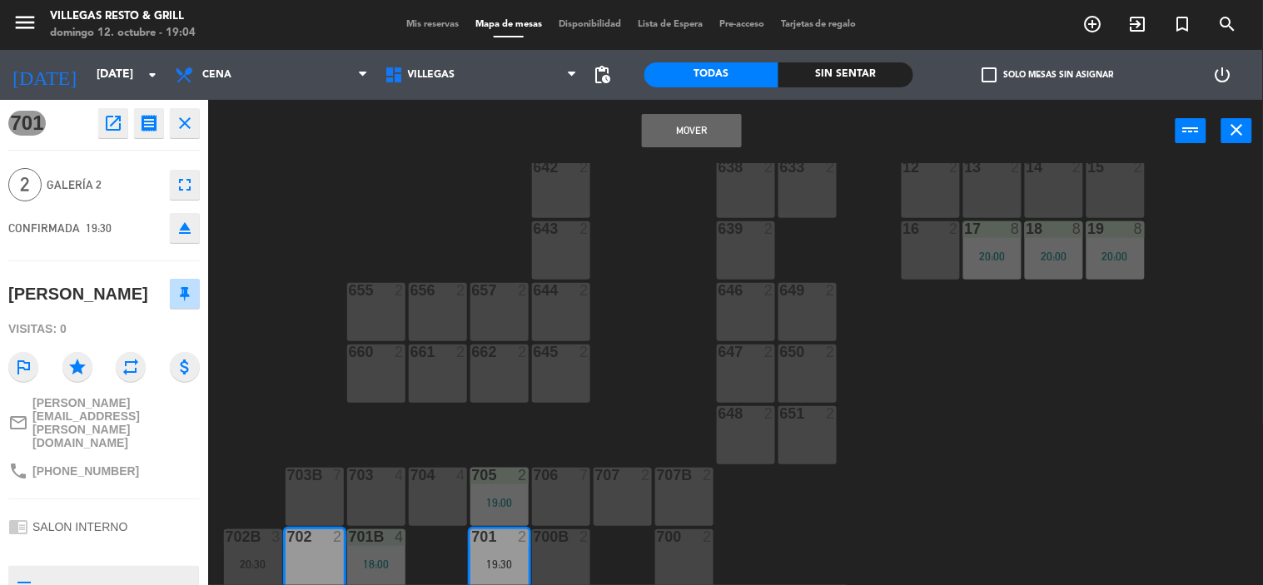
click at [703, 132] on button "Mover" at bounding box center [692, 130] width 100 height 33
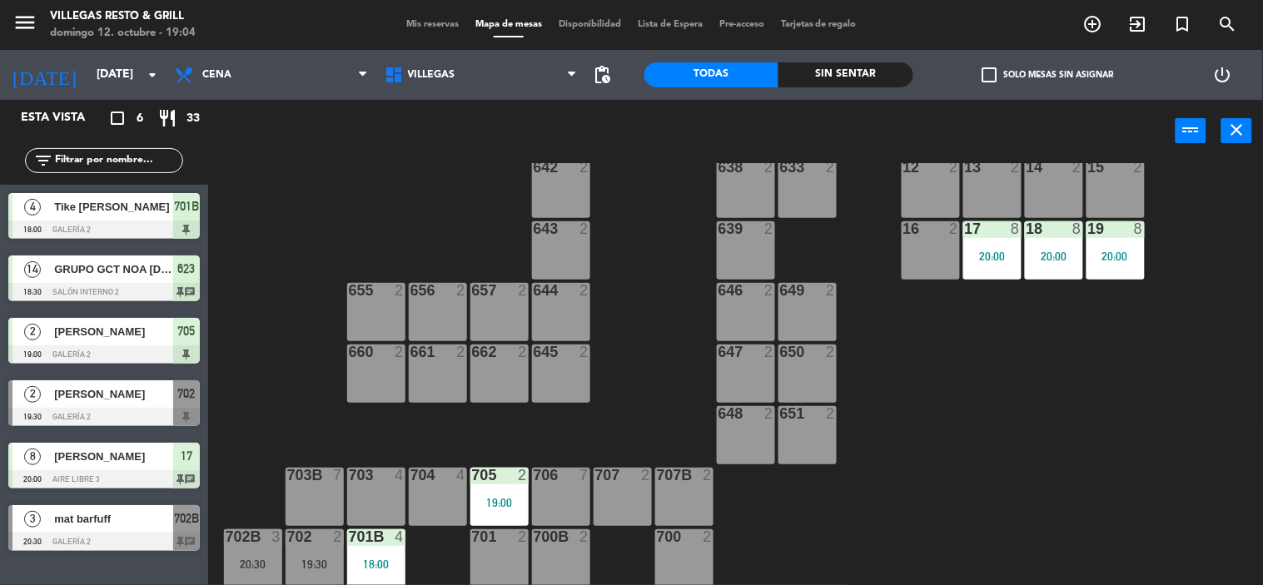
click at [164, 400] on span "[PERSON_NAME]" at bounding box center [113, 393] width 119 height 17
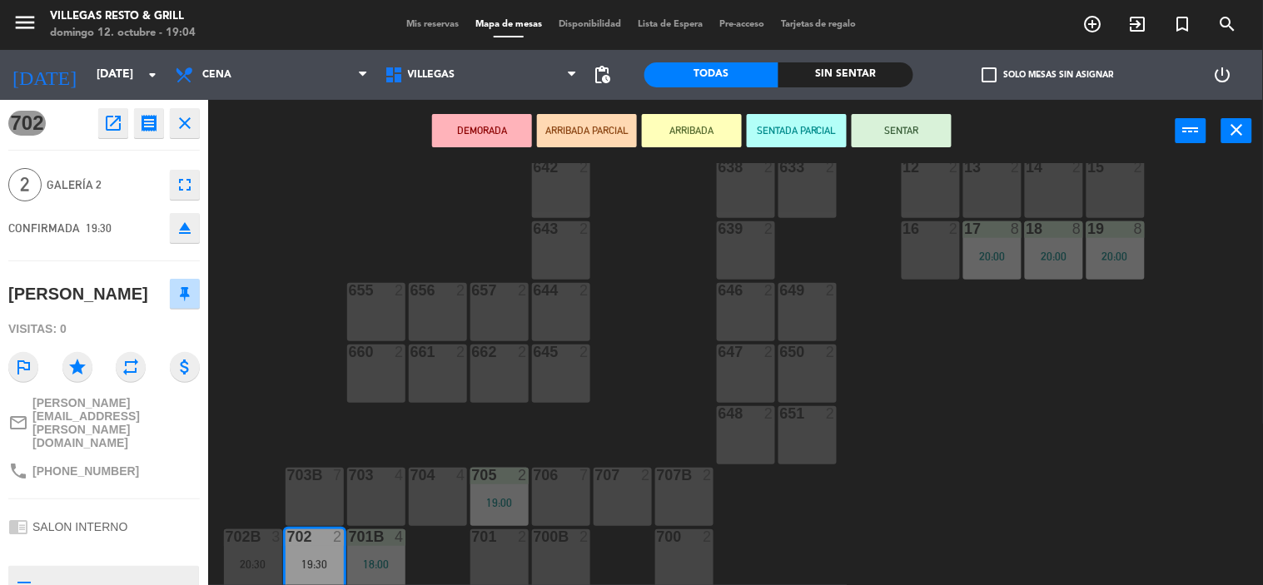
click at [679, 497] on div "707B 2" at bounding box center [684, 497] width 58 height 58
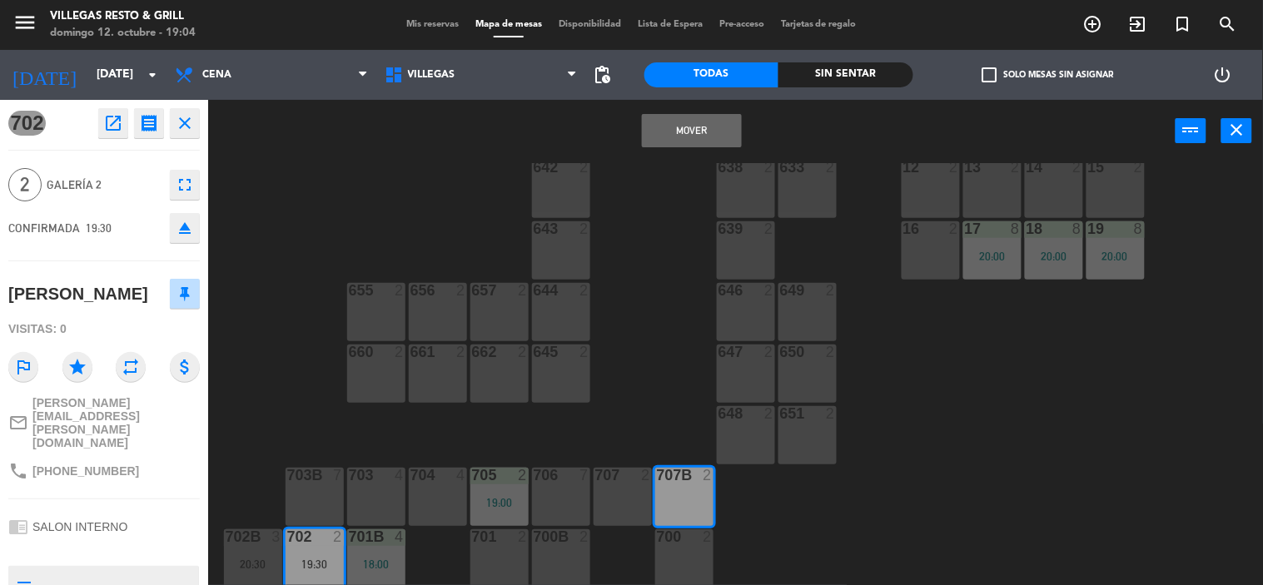
click at [711, 122] on button "Mover" at bounding box center [692, 130] width 100 height 33
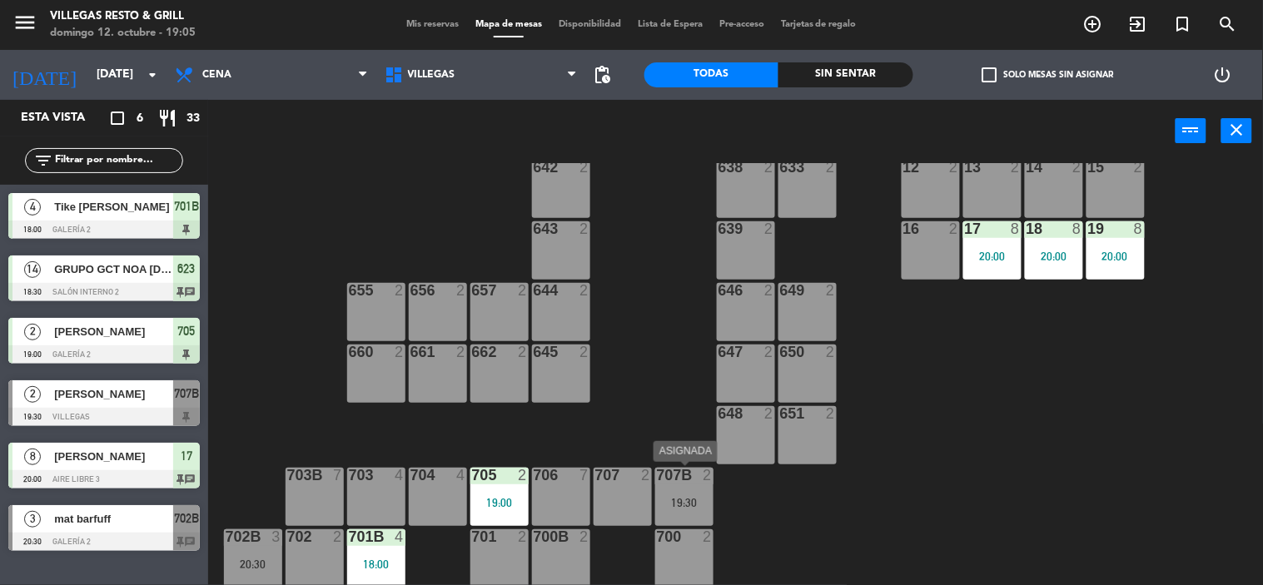
click at [658, 475] on div "707B" at bounding box center [657, 475] width 1 height 15
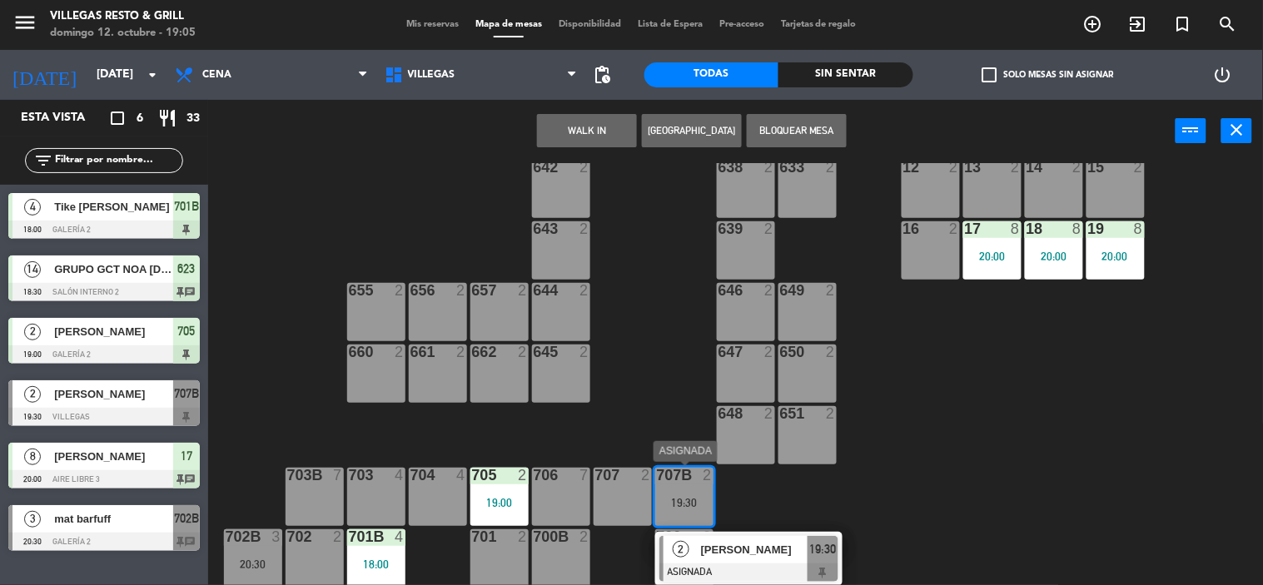
click at [781, 564] on div at bounding box center [748, 573] width 179 height 18
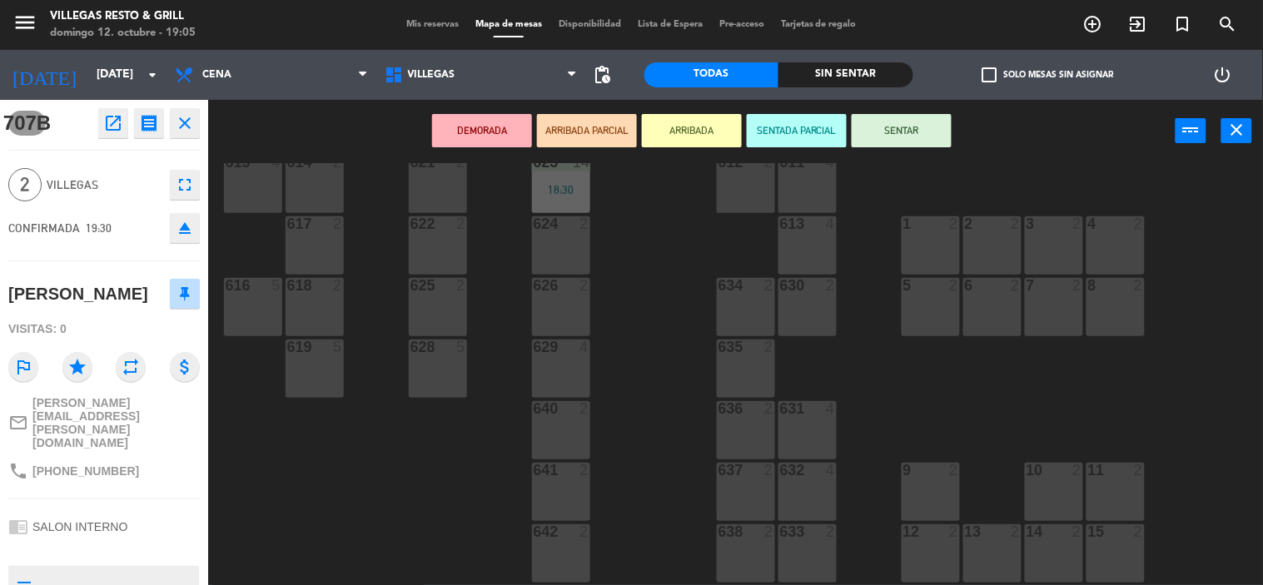
scroll to position [218, 0]
click at [937, 218] on div "602 7 603 2 604 7 608 2 607 4 605 2 606 2 610 2 609 4 621 2 623 14 18:30 614 2 …" at bounding box center [742, 374] width 1042 height 423
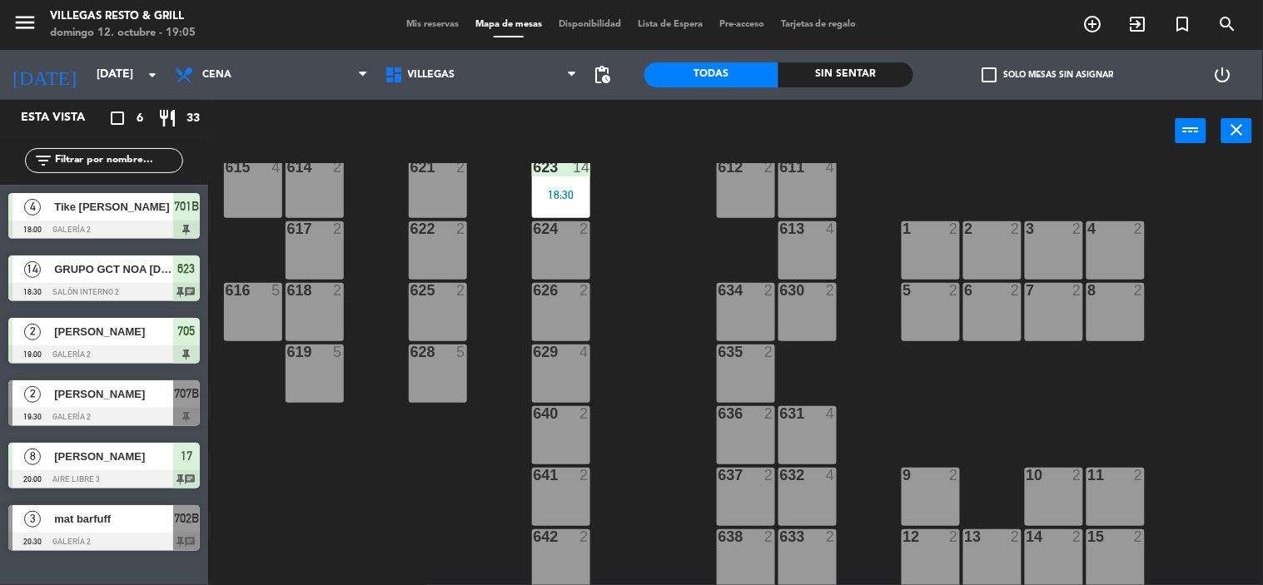
click at [174, 401] on span "707B" at bounding box center [186, 394] width 25 height 20
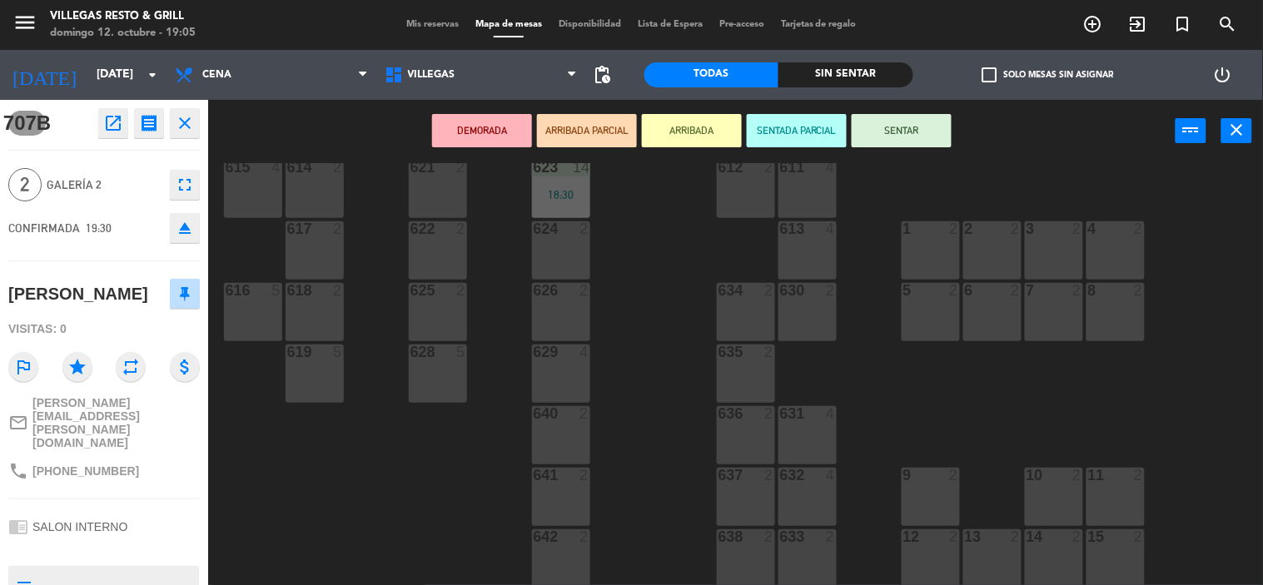
click at [939, 260] on div "1 2" at bounding box center [931, 250] width 58 height 58
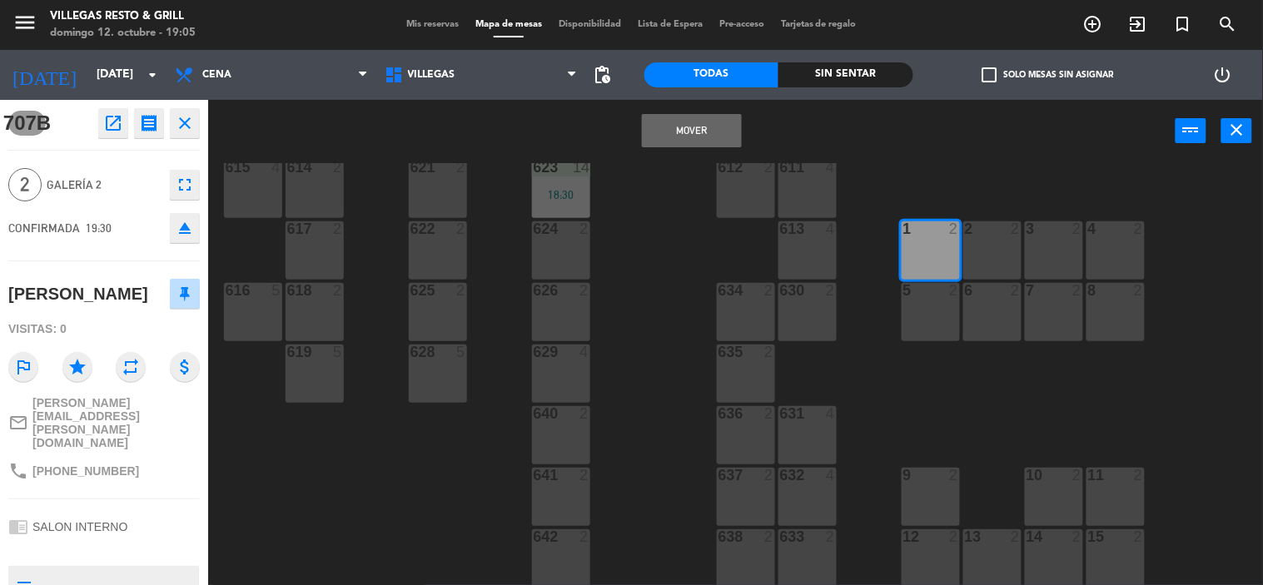
click at [686, 138] on button "Mover" at bounding box center [692, 130] width 100 height 33
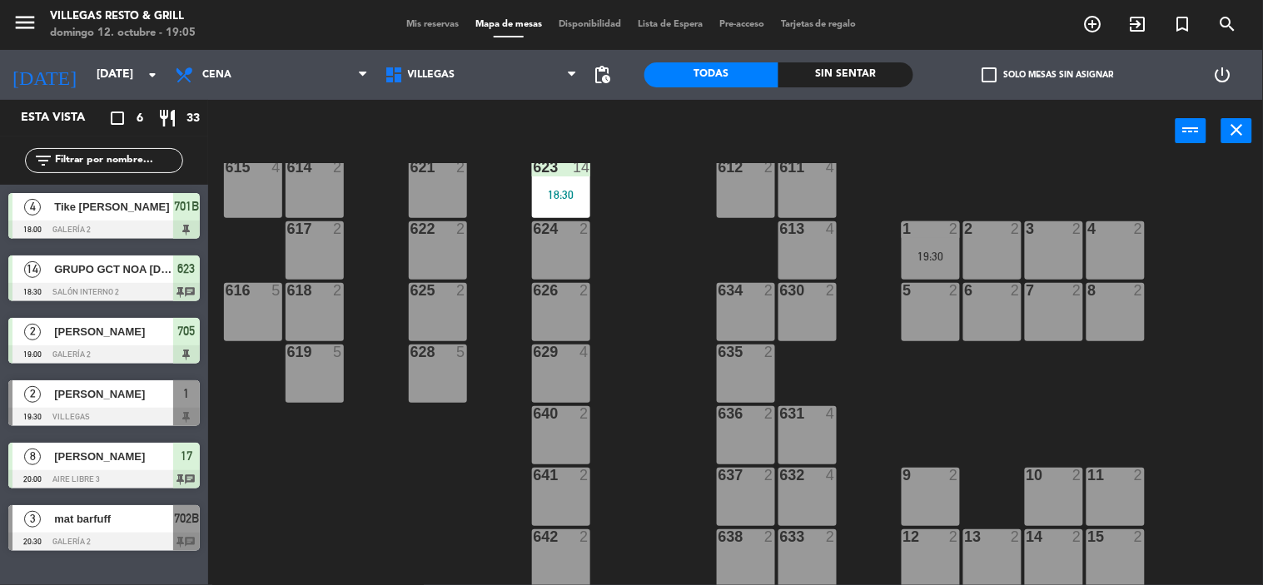
click at [113, 383] on div "[PERSON_NAME]" at bounding box center [112, 393] width 121 height 27
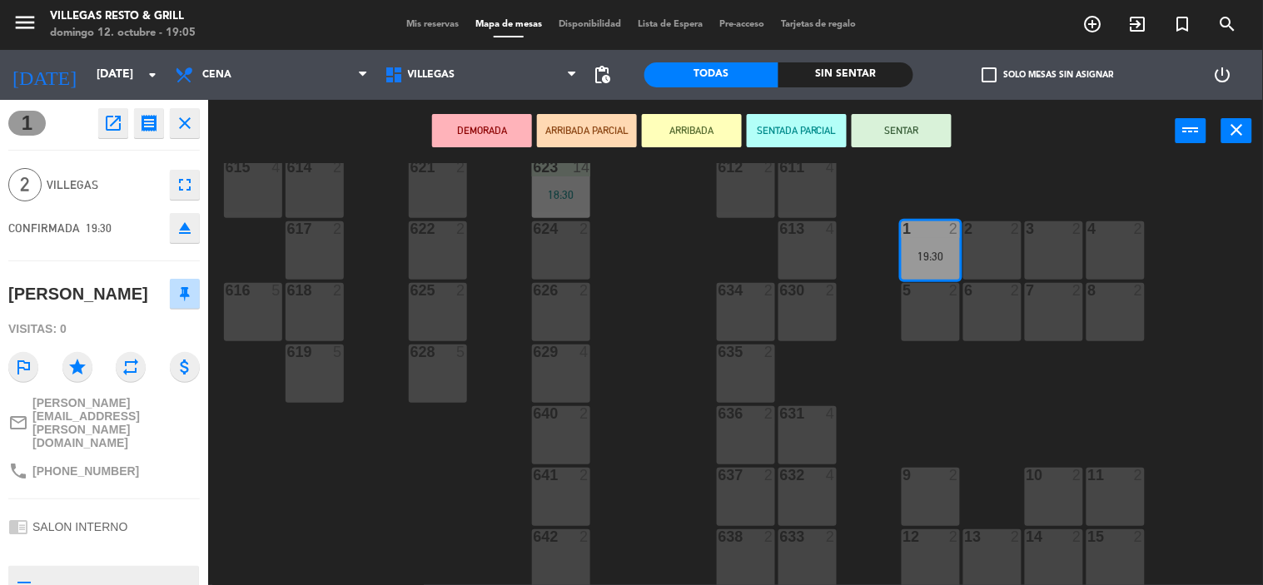
scroll to position [87, 0]
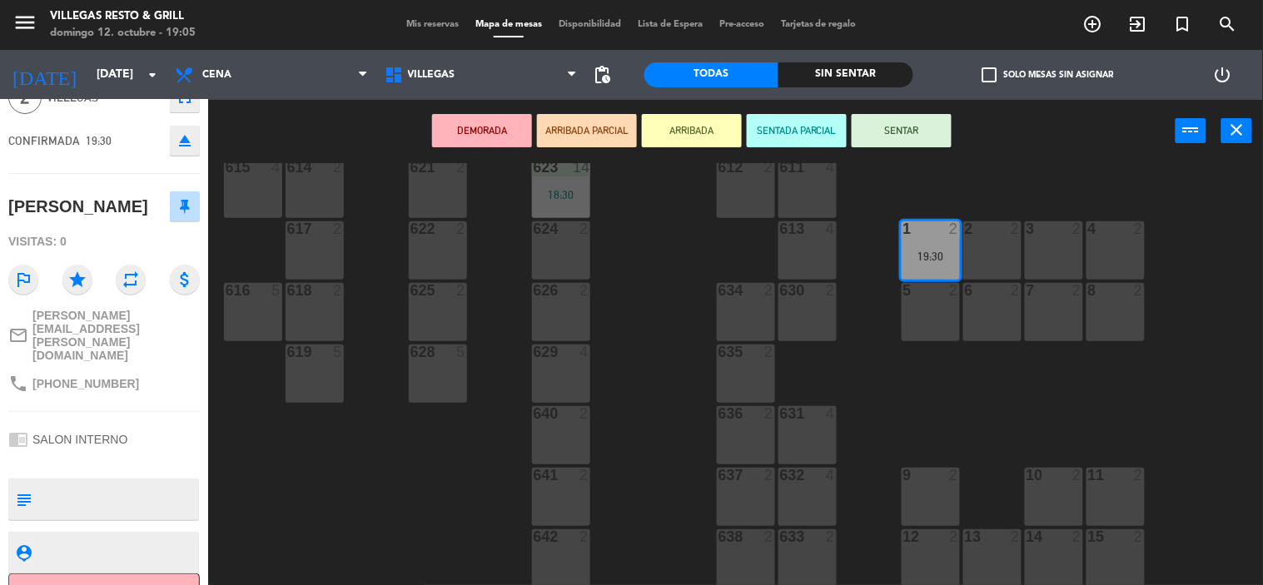
click at [442, 491] on div "602 7 603 2 604 7 608 2 607 4 605 2 606 2 610 2 609 4 621 2 623 14 18:30 614 2 …" at bounding box center [742, 374] width 1042 height 423
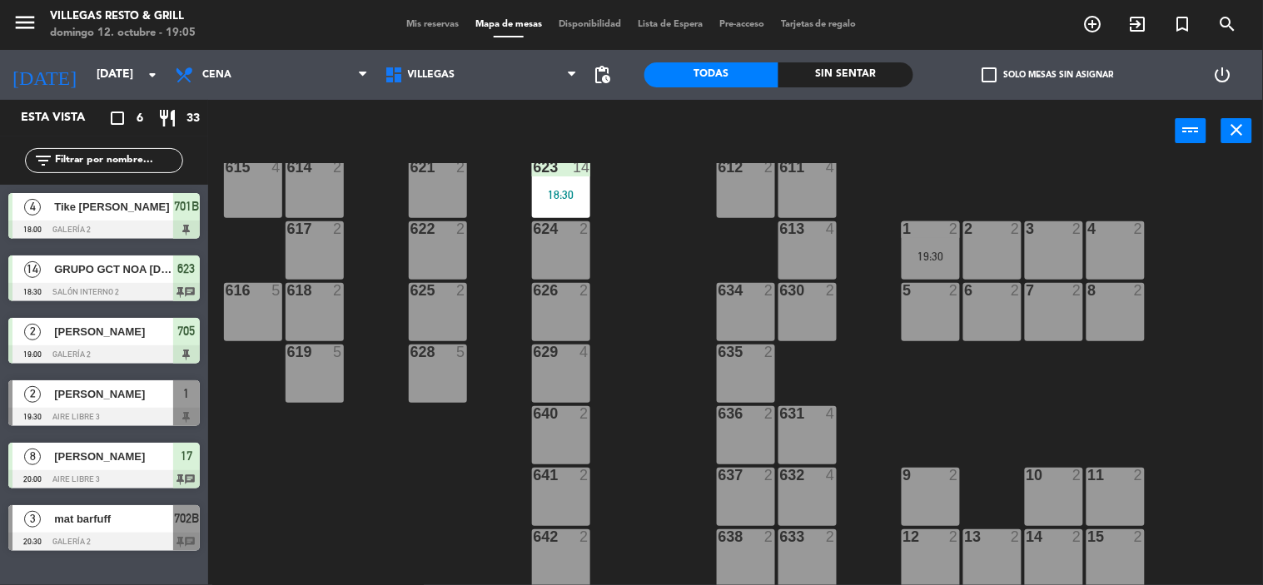
scroll to position [0, 0]
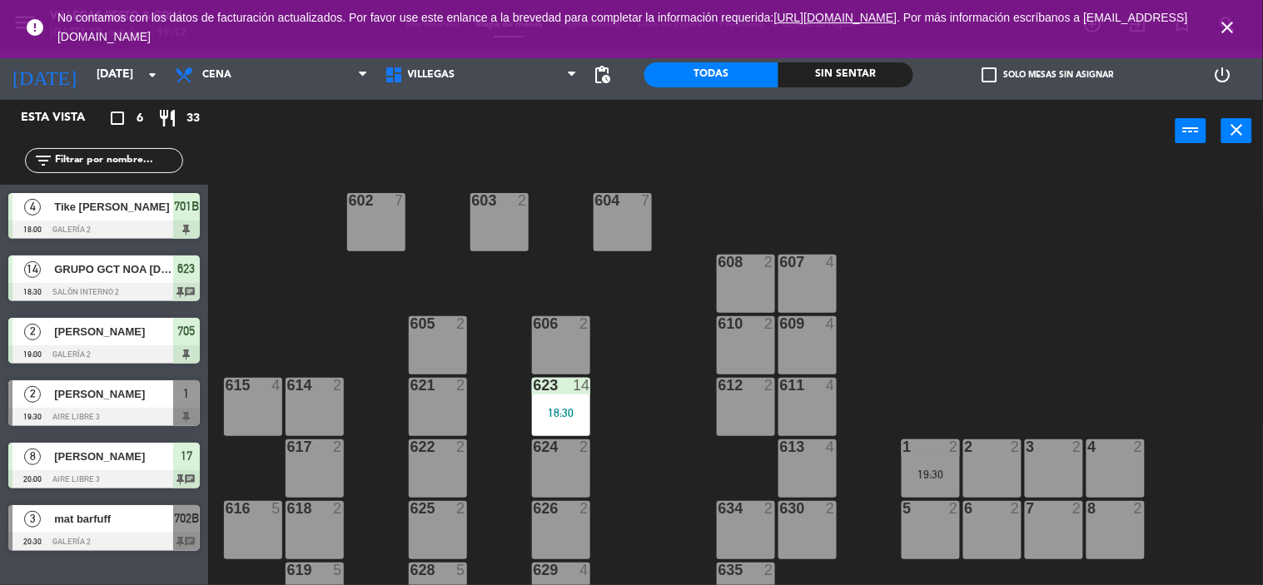
click at [107, 462] on span "[PERSON_NAME]" at bounding box center [113, 456] width 119 height 17
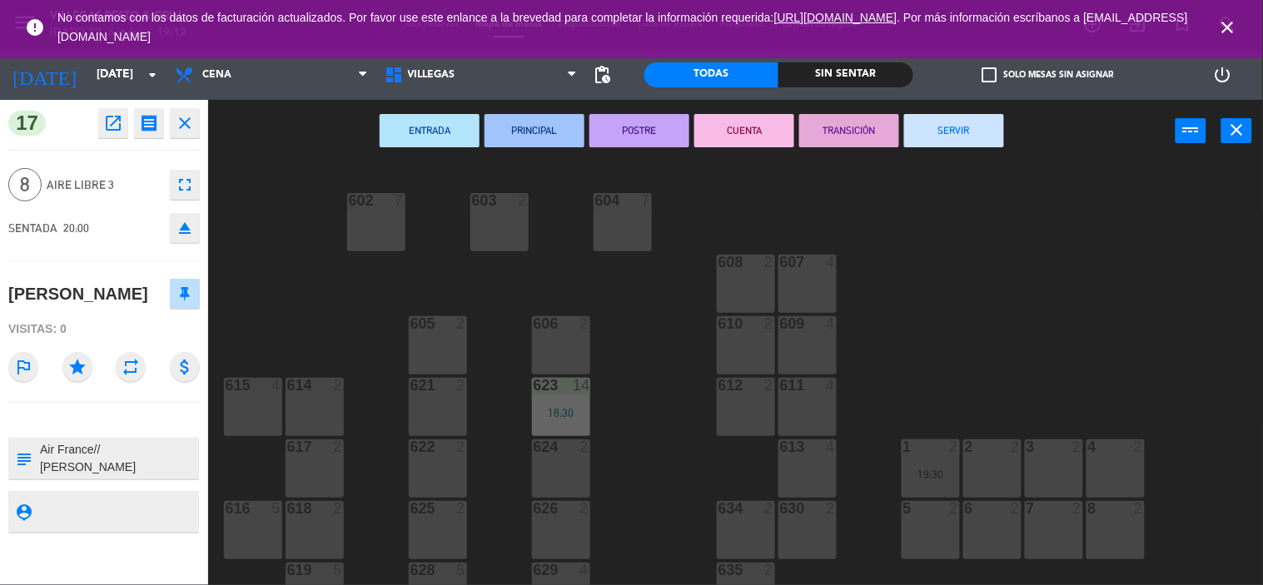
click at [186, 123] on icon "close" at bounding box center [185, 123] width 20 height 20
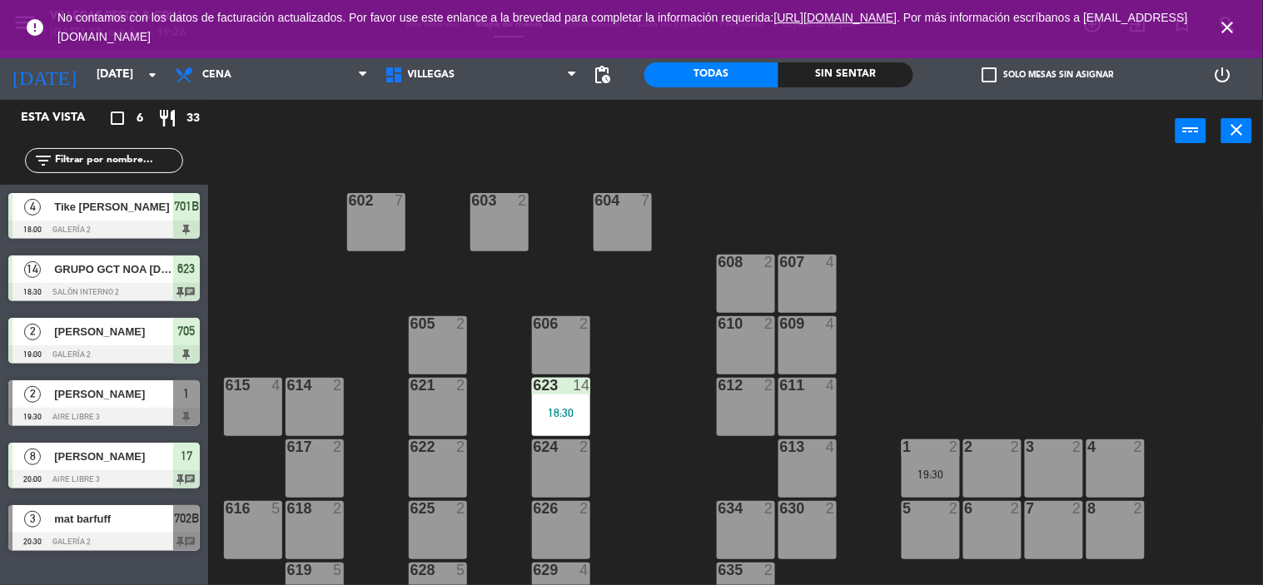
click at [125, 398] on span "[PERSON_NAME]" at bounding box center [113, 393] width 119 height 17
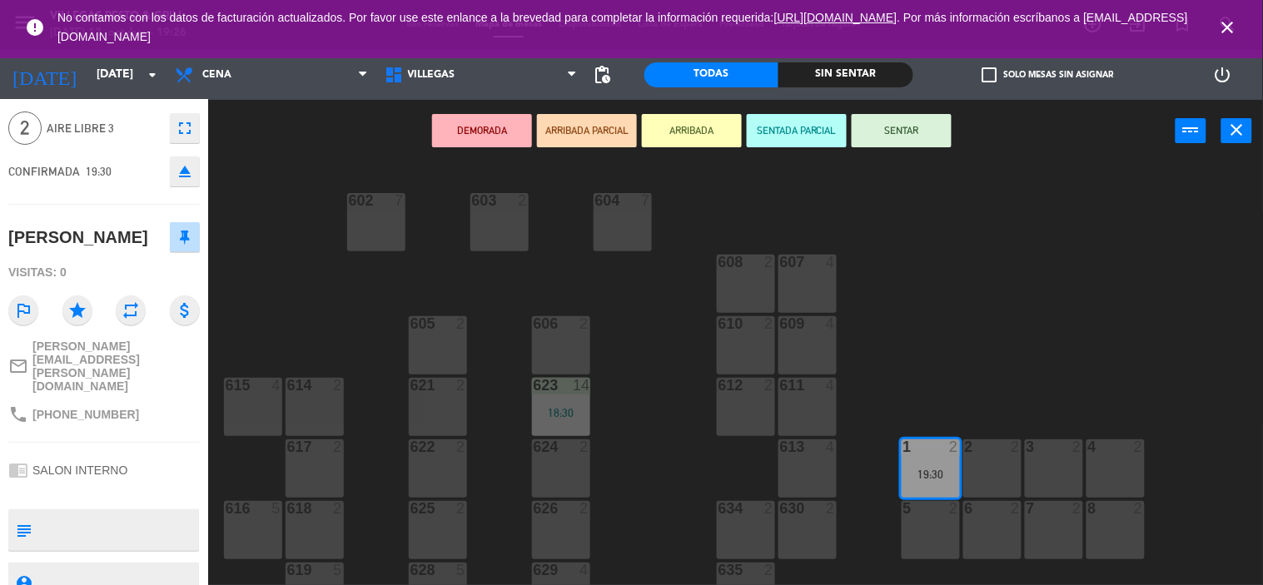
scroll to position [87, 0]
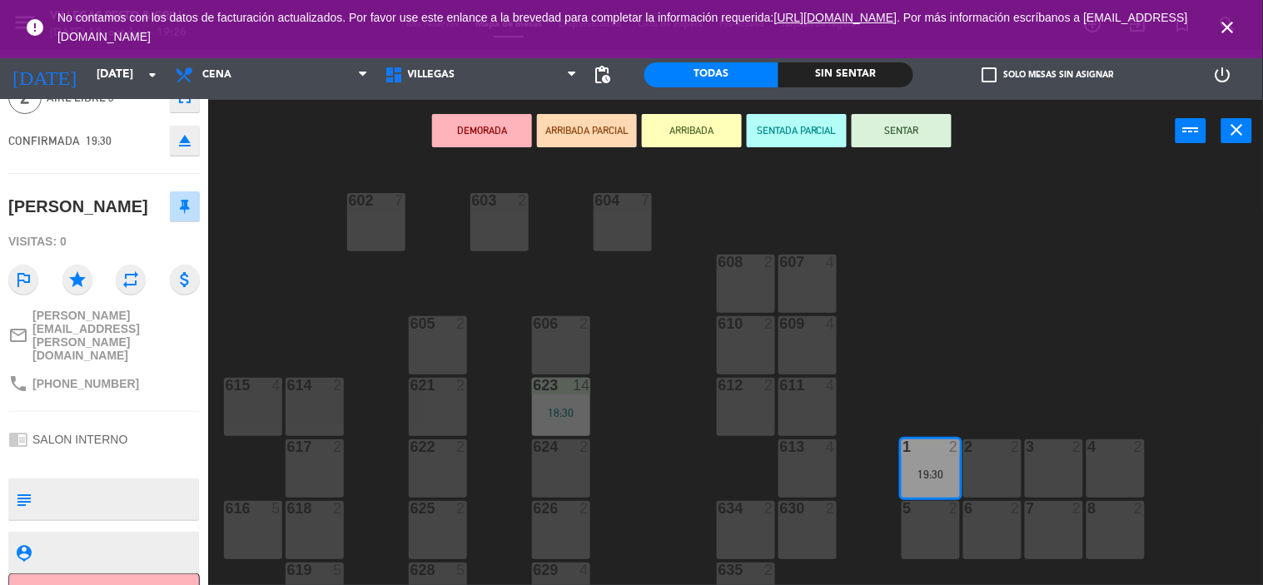
click at [676, 355] on div "602 7 603 2 604 7 608 2 607 4 605 2 606 2 610 2 609 4 621 2 623 14 18:30 614 2 …" at bounding box center [742, 374] width 1042 height 423
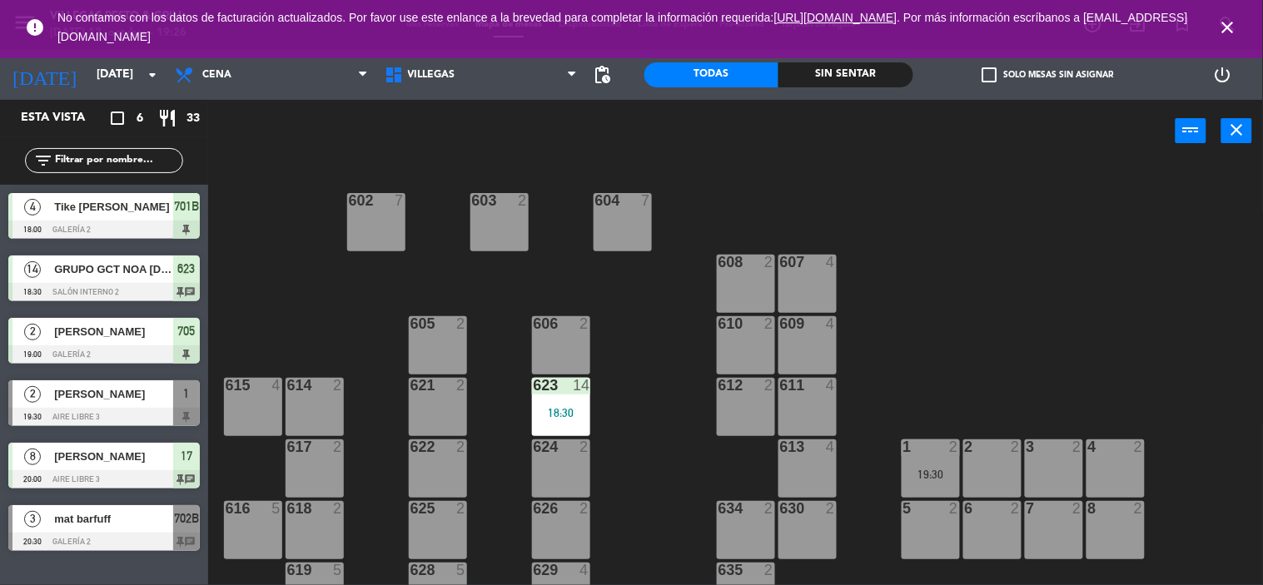
click at [115, 509] on div "mat barfuff" at bounding box center [112, 518] width 121 height 27
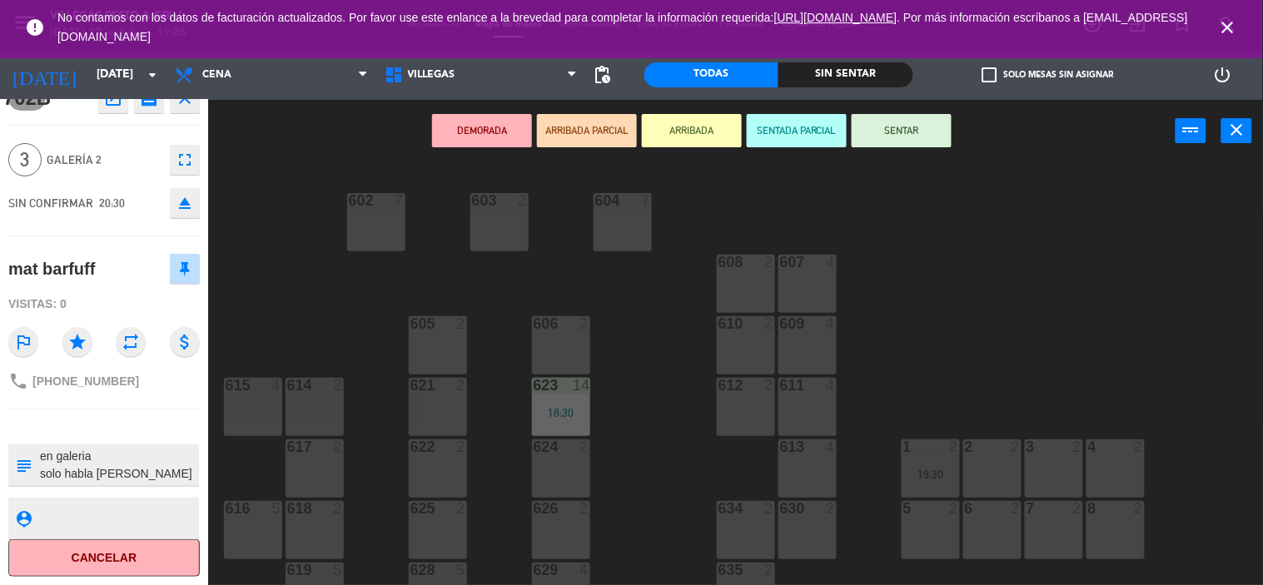
scroll to position [0, 0]
click at [292, 296] on div "602 7 603 2 604 7 608 2 607 4 605 2 606 2 610 2 609 4 621 2 623 14 18:30 614 2 …" at bounding box center [742, 374] width 1042 height 423
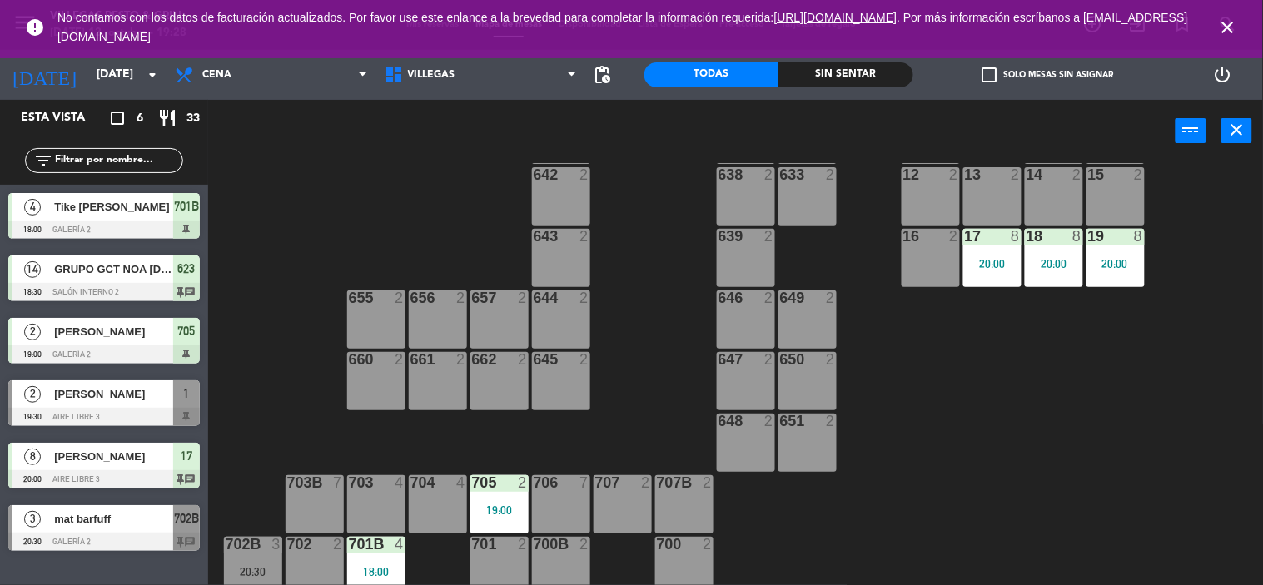
scroll to position [588, 0]
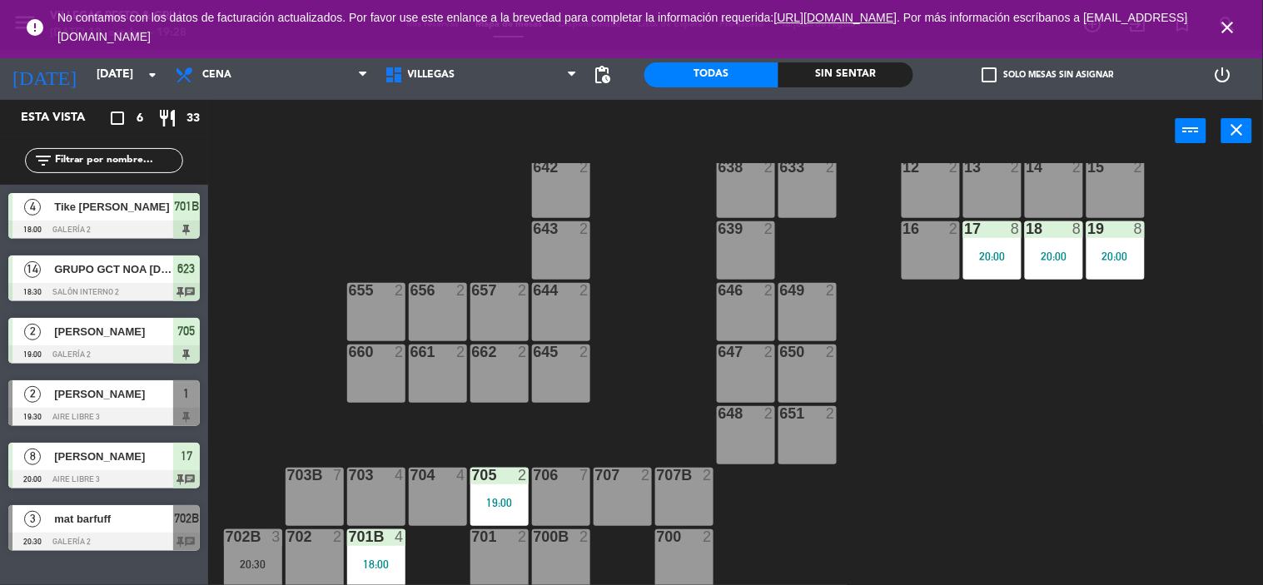
click at [206, 416] on div "2 [PERSON_NAME] 19:30 Aire Libre 3 1" at bounding box center [104, 403] width 208 height 62
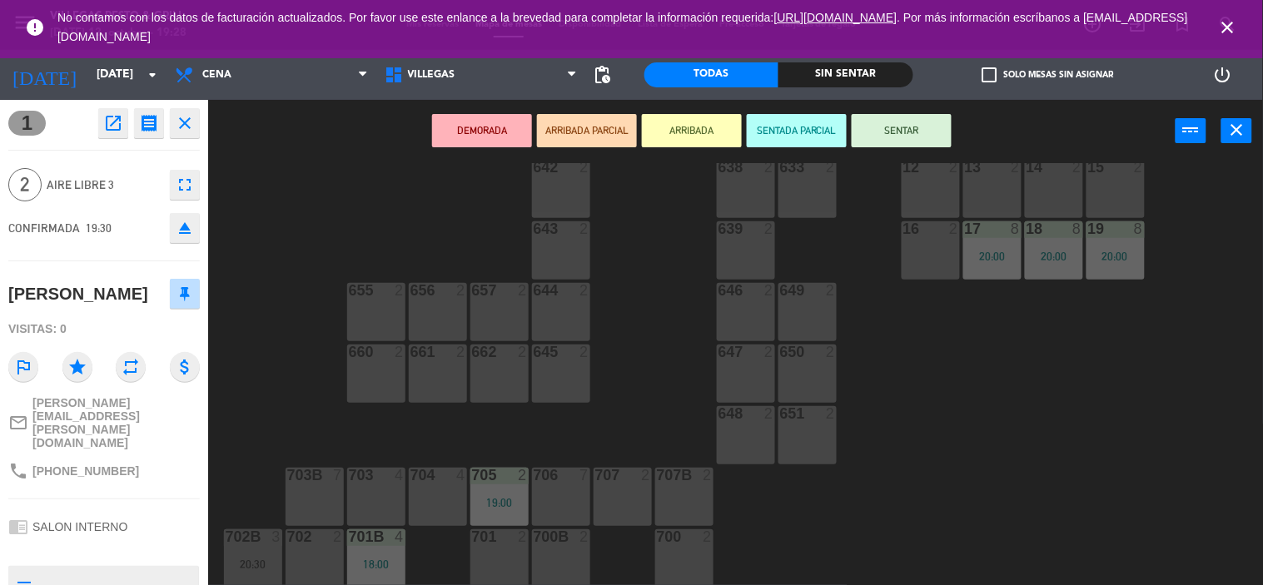
click at [253, 414] on div "602 7 603 2 604 7 608 2 607 4 605 2 606 2 610 2 609 4 621 2 623 14 18:30 614 2 …" at bounding box center [742, 374] width 1042 height 423
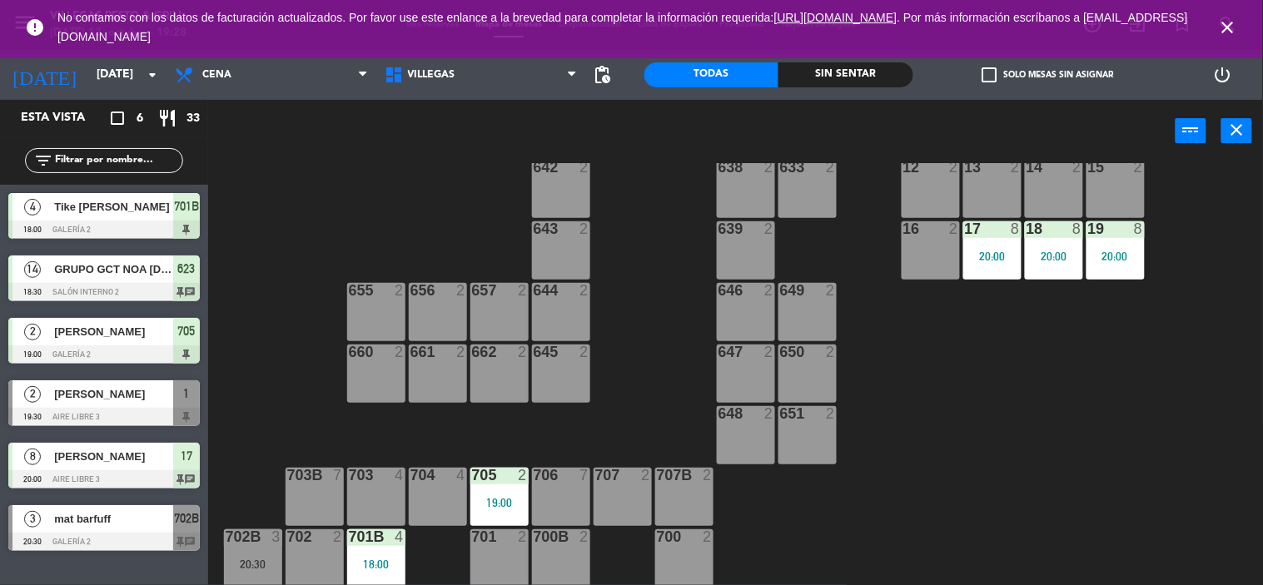
click at [177, 401] on div "1" at bounding box center [186, 393] width 27 height 27
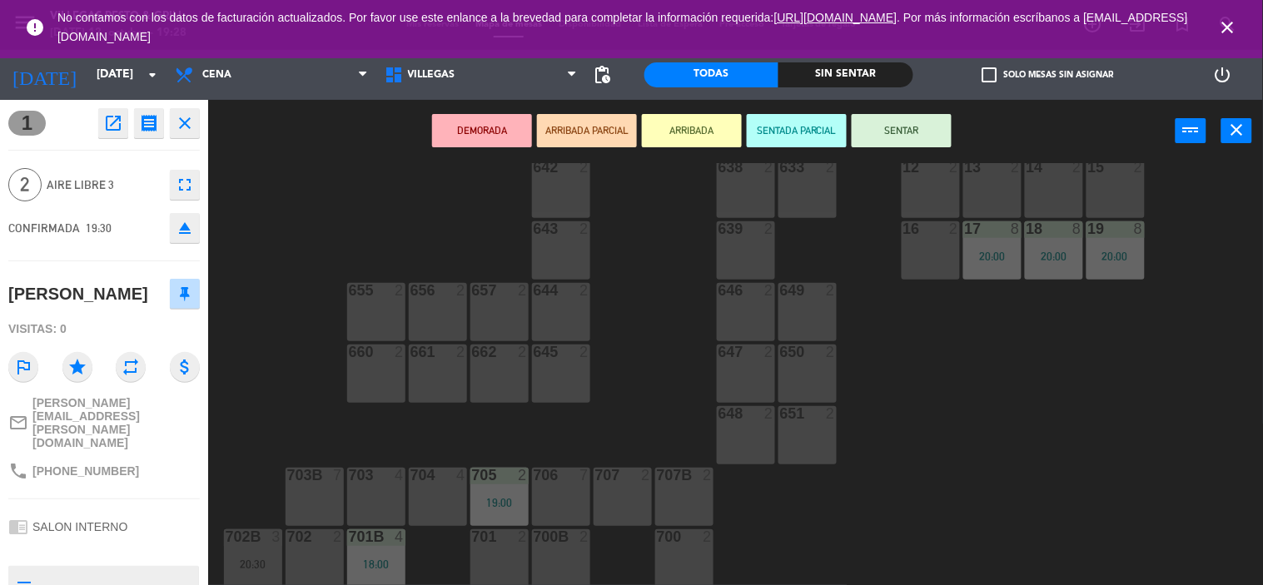
drag, startPoint x: 297, startPoint y: 558, endPoint x: 295, endPoint y: 519, distance: 39.2
click at [298, 558] on div "702 2" at bounding box center [315, 558] width 58 height 58
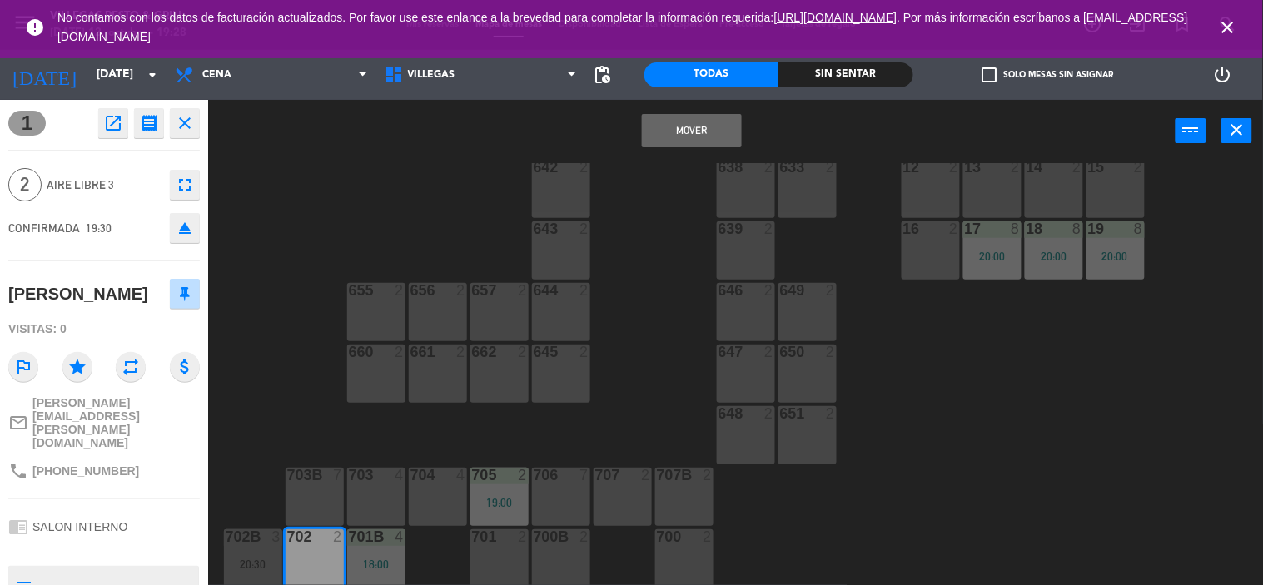
click at [722, 123] on button "Mover" at bounding box center [692, 130] width 100 height 33
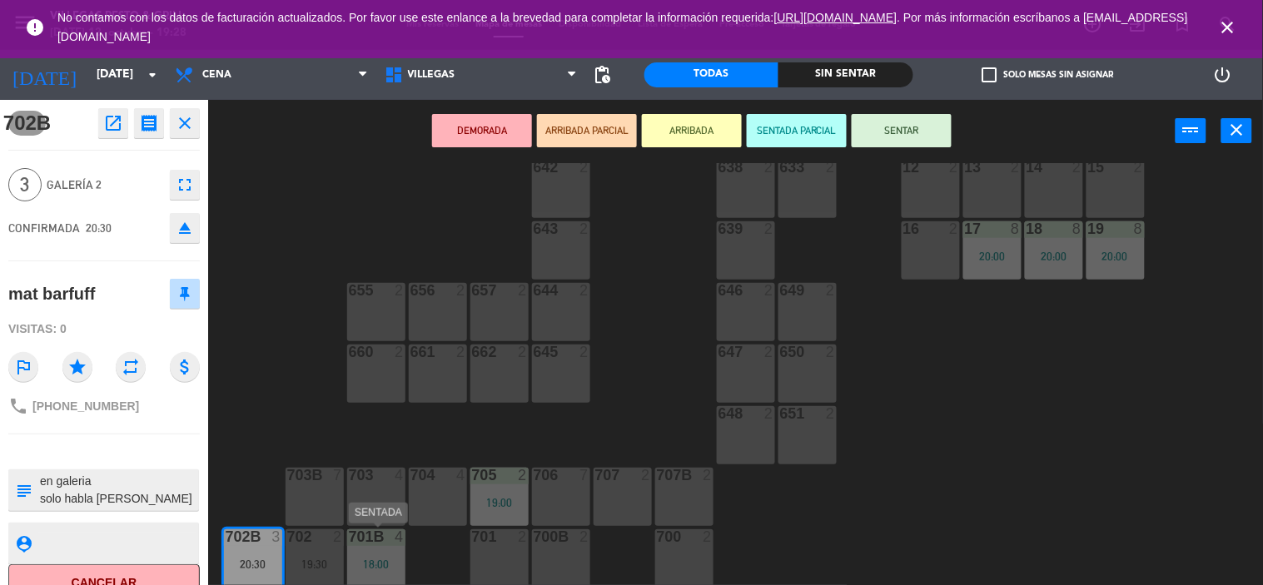
click at [390, 541] on div "4" at bounding box center [403, 536] width 27 height 15
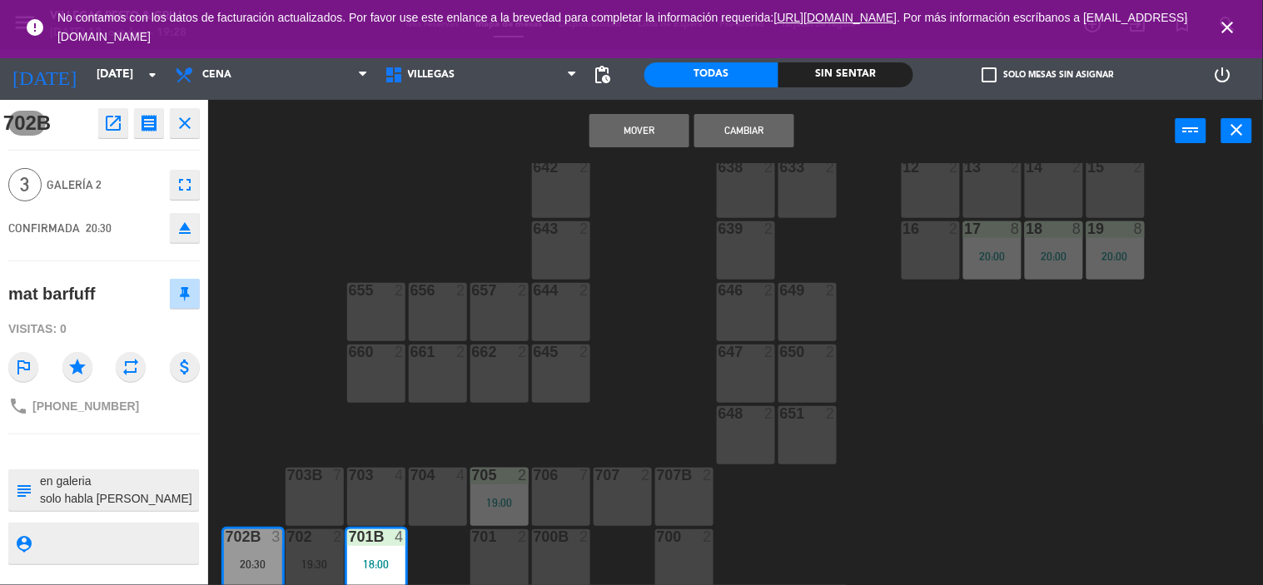
click at [667, 129] on button "Mover" at bounding box center [639, 130] width 100 height 33
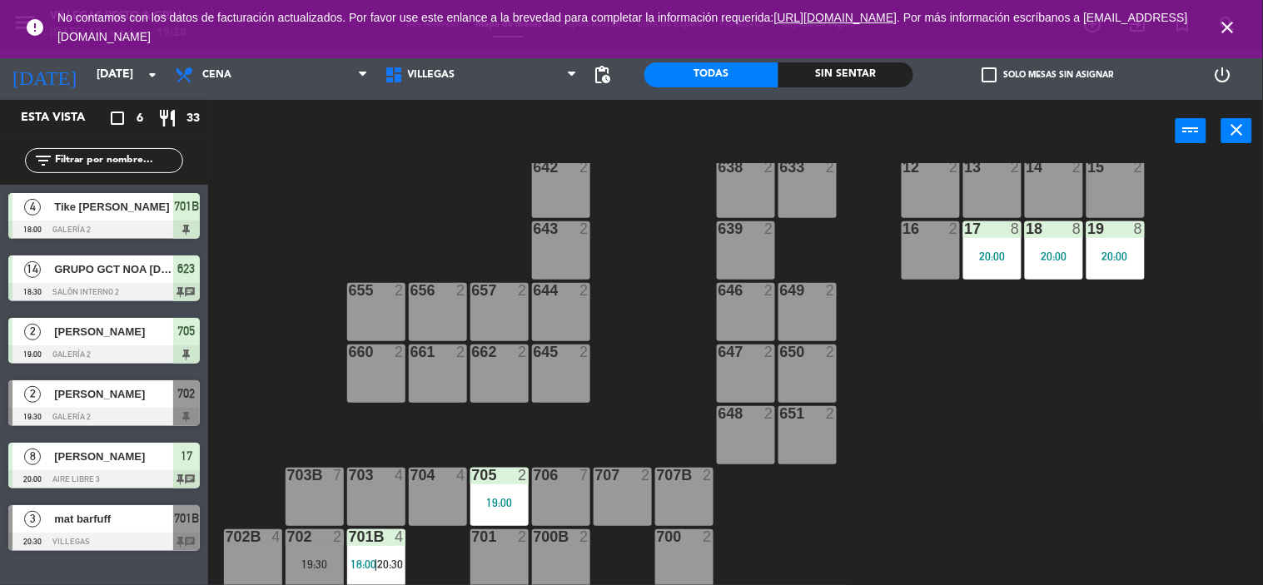
click at [638, 391] on div "602 7 603 2 604 7 608 2 607 4 605 2 606 2 610 2 609 4 621 2 623 14 18:30 614 2 …" at bounding box center [742, 374] width 1042 height 423
click at [186, 400] on span "702" at bounding box center [186, 394] width 17 height 20
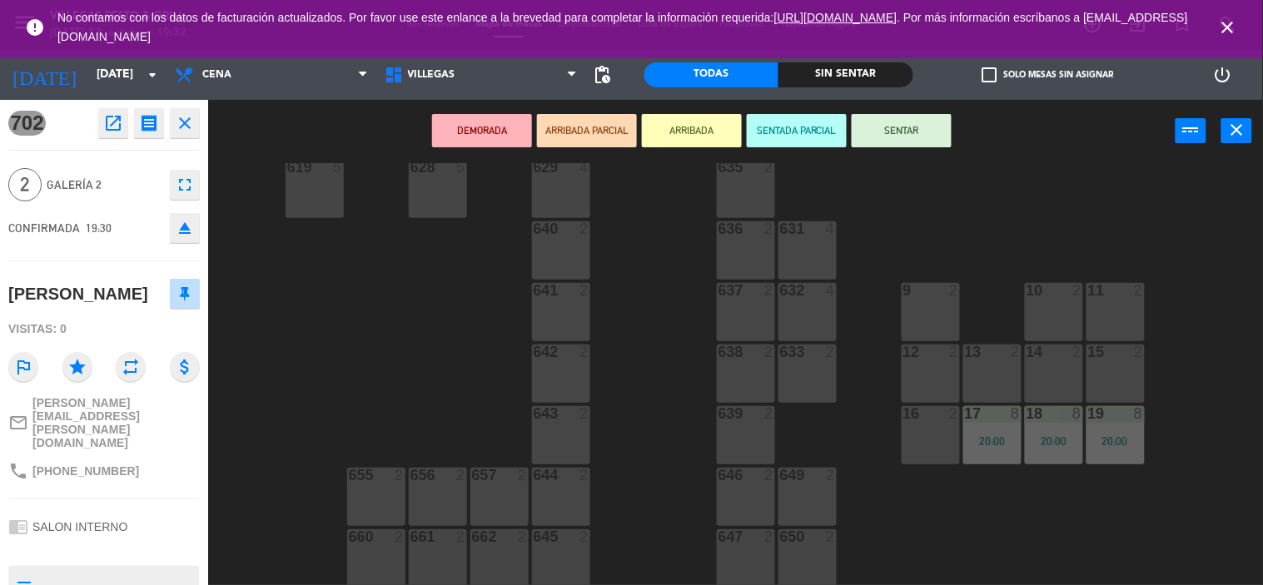
scroll to position [311, 0]
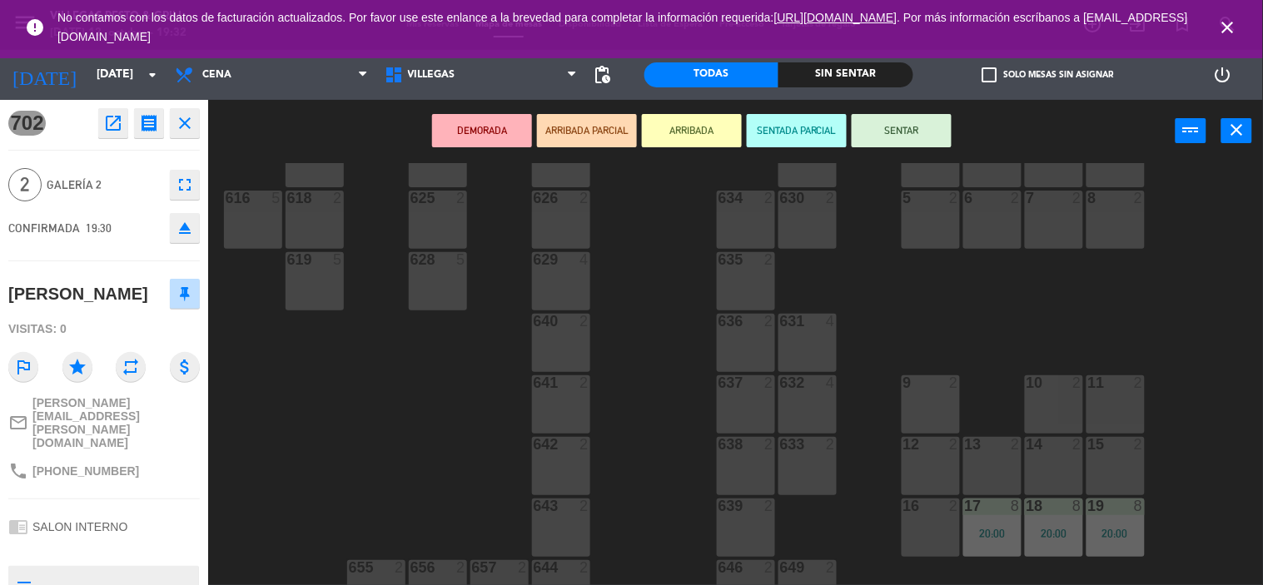
click at [1120, 456] on div "15 2" at bounding box center [1115, 466] width 58 height 58
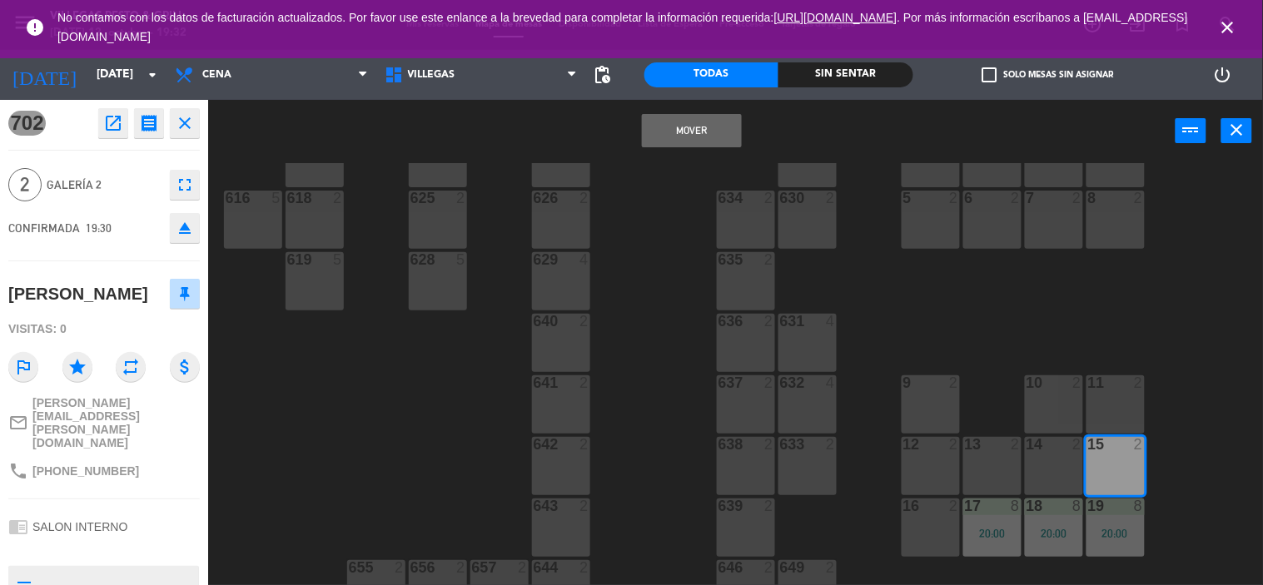
click at [678, 123] on button "Mover" at bounding box center [692, 130] width 100 height 33
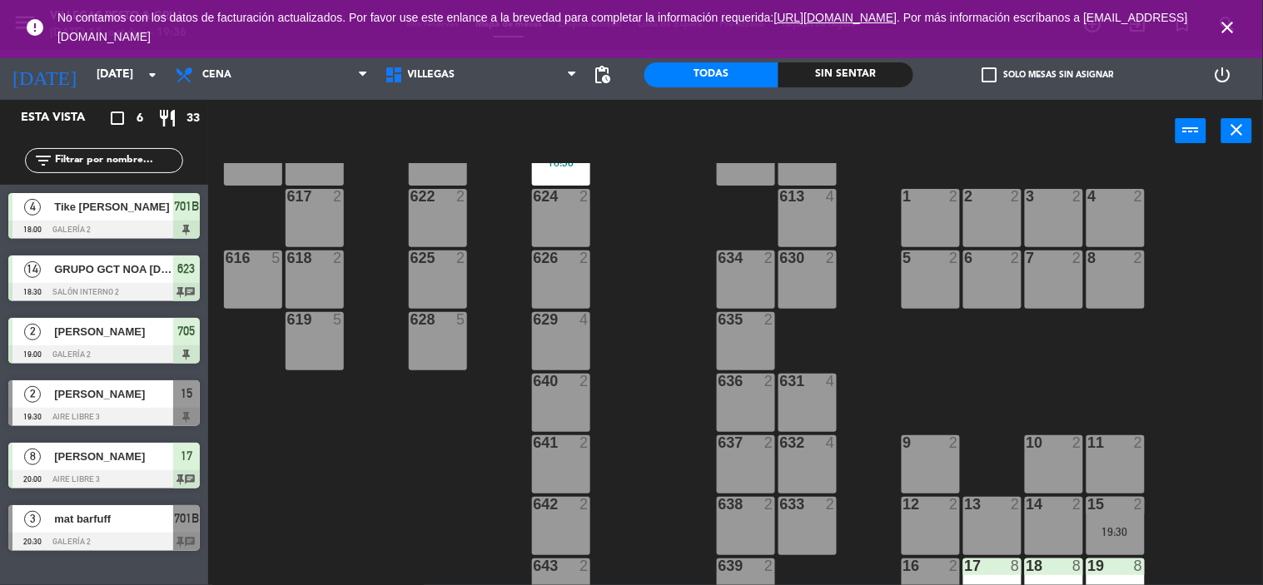
scroll to position [218, 0]
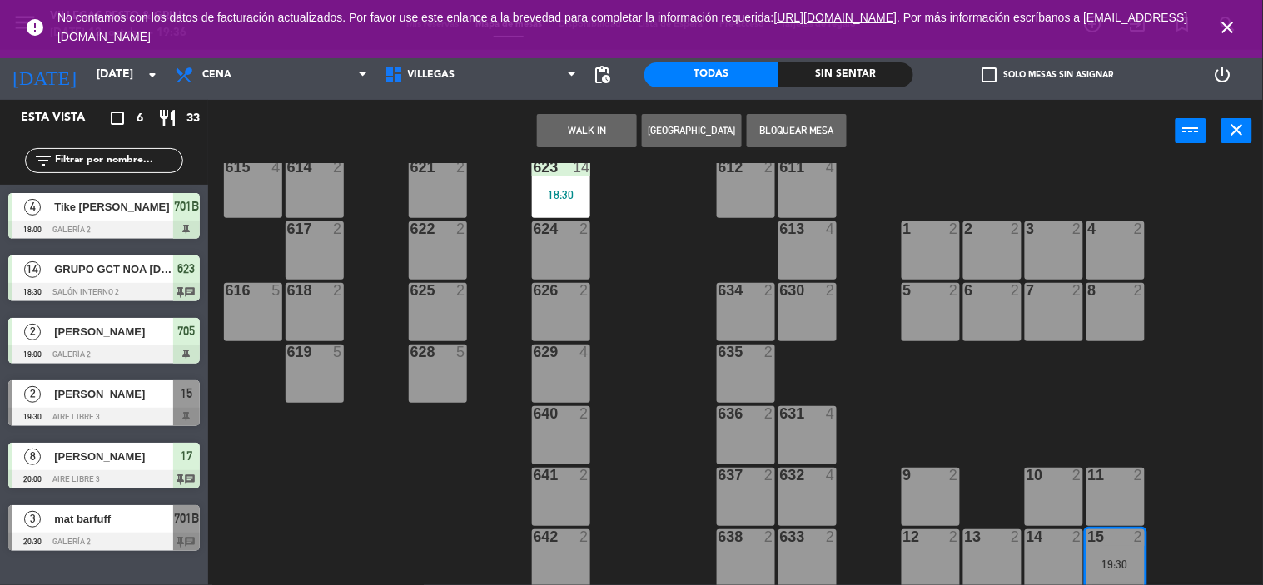
click at [1118, 296] on div at bounding box center [1114, 290] width 27 height 15
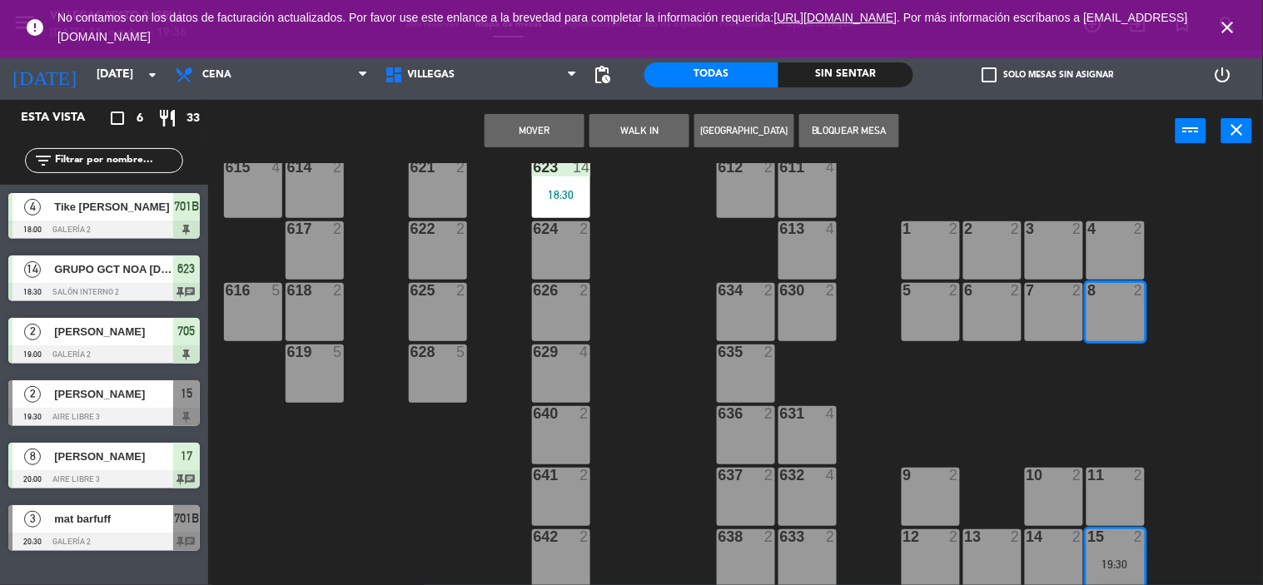
click at [555, 132] on button "Mover" at bounding box center [534, 130] width 100 height 33
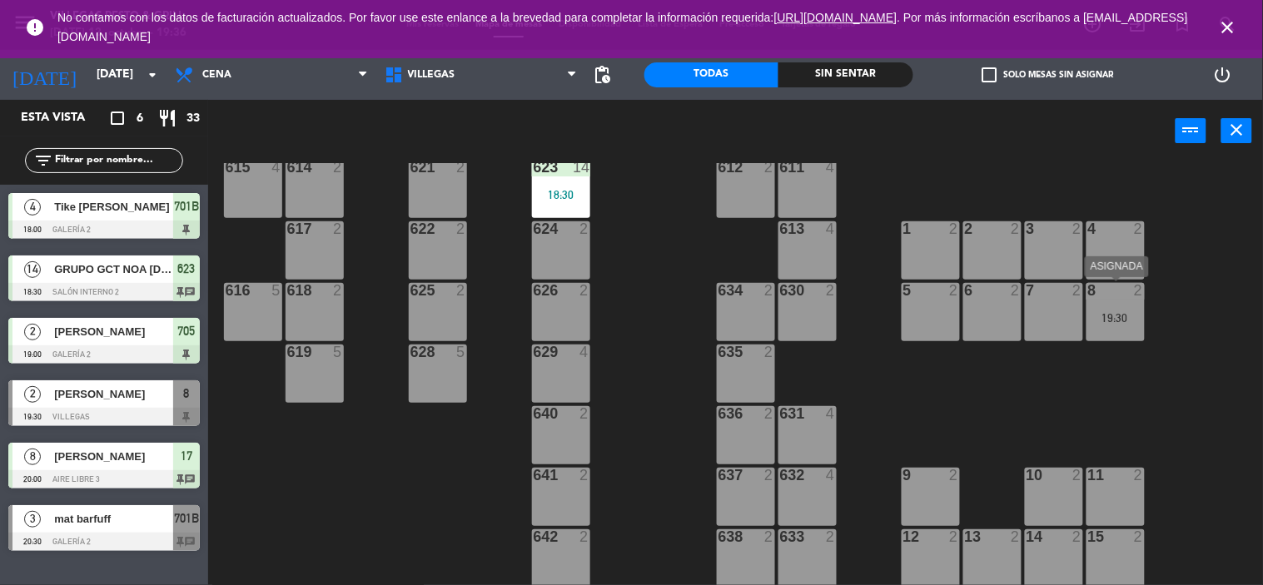
click at [1112, 318] on div "19:30" at bounding box center [1115, 318] width 58 height 12
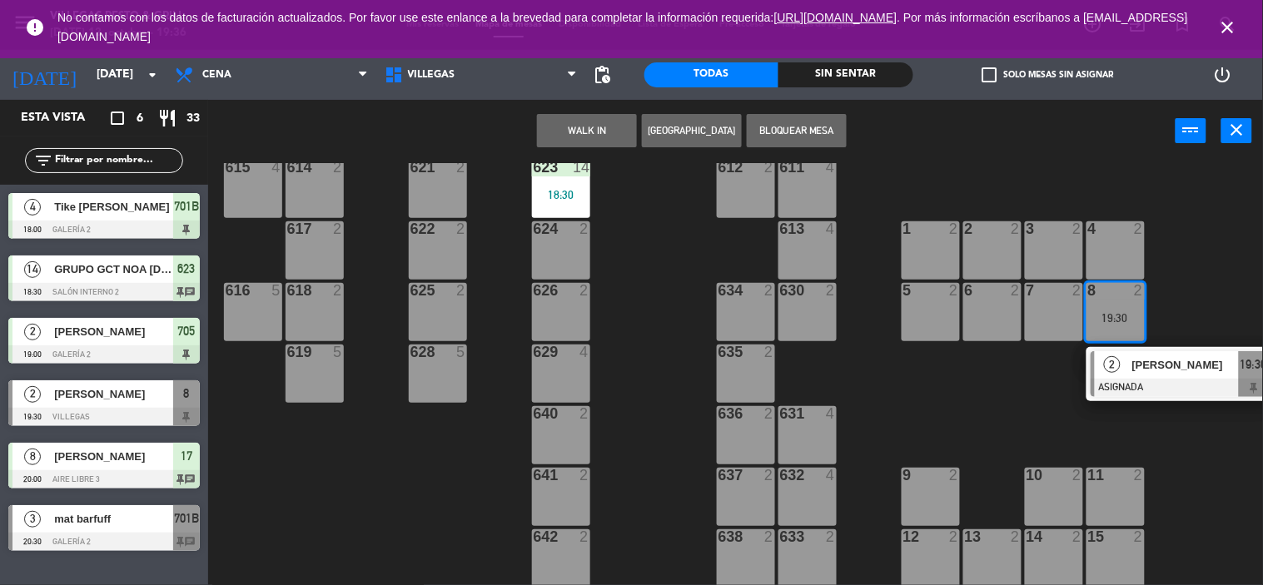
click at [1142, 380] on div at bounding box center [1180, 388] width 179 height 18
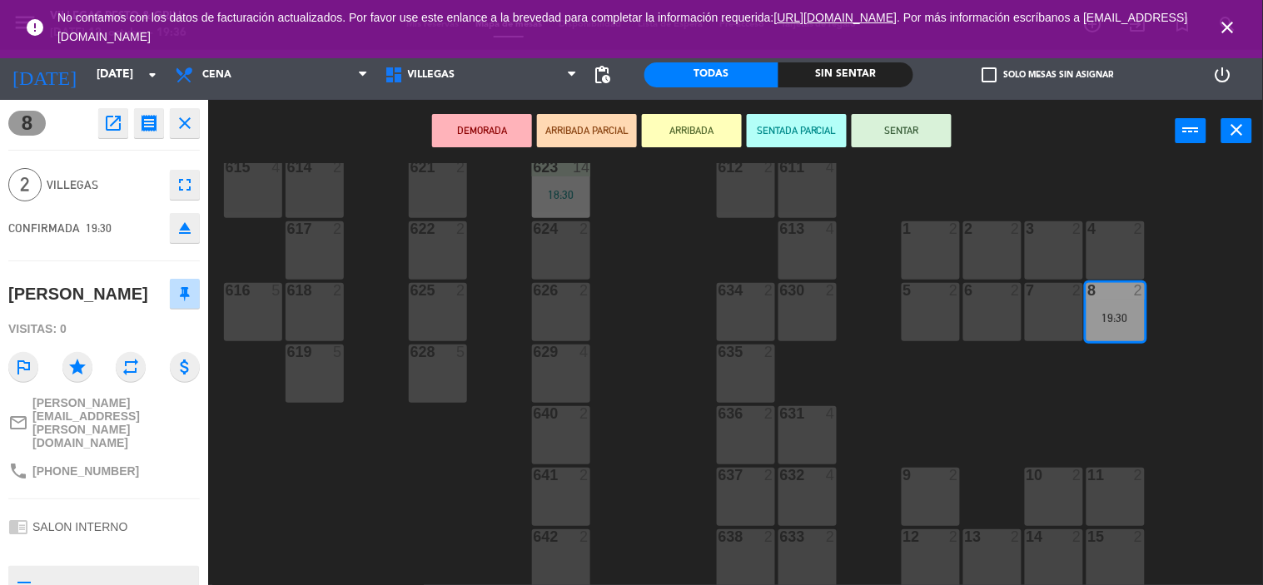
click at [876, 138] on button "SENTAR" at bounding box center [902, 130] width 100 height 33
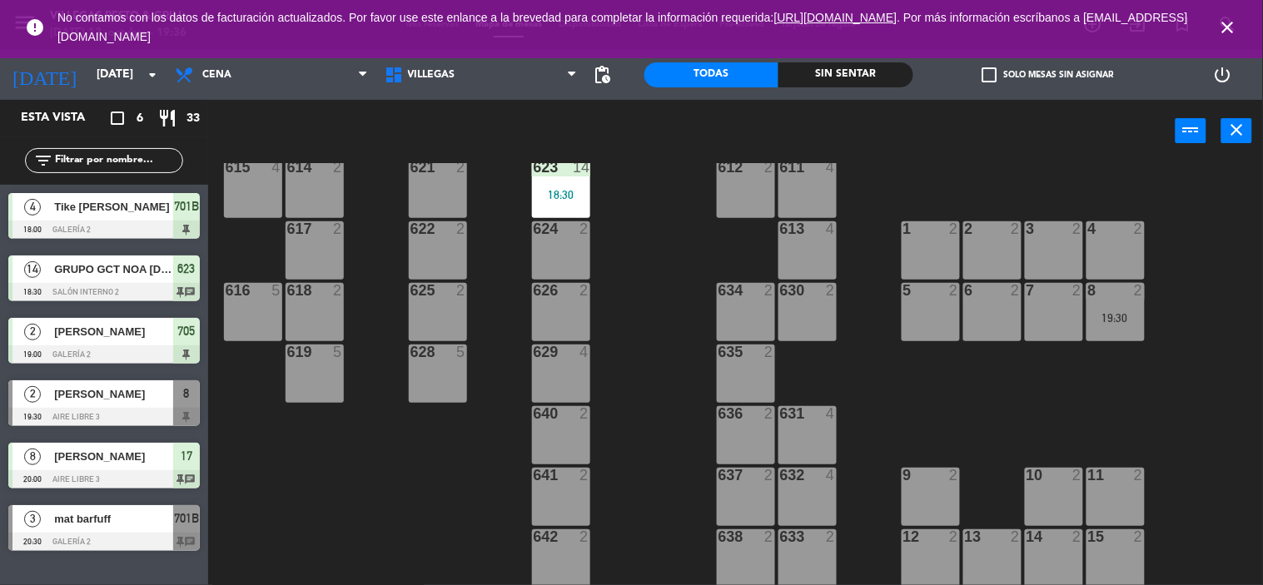
click at [843, 295] on div "2" at bounding box center [834, 290] width 27 height 15
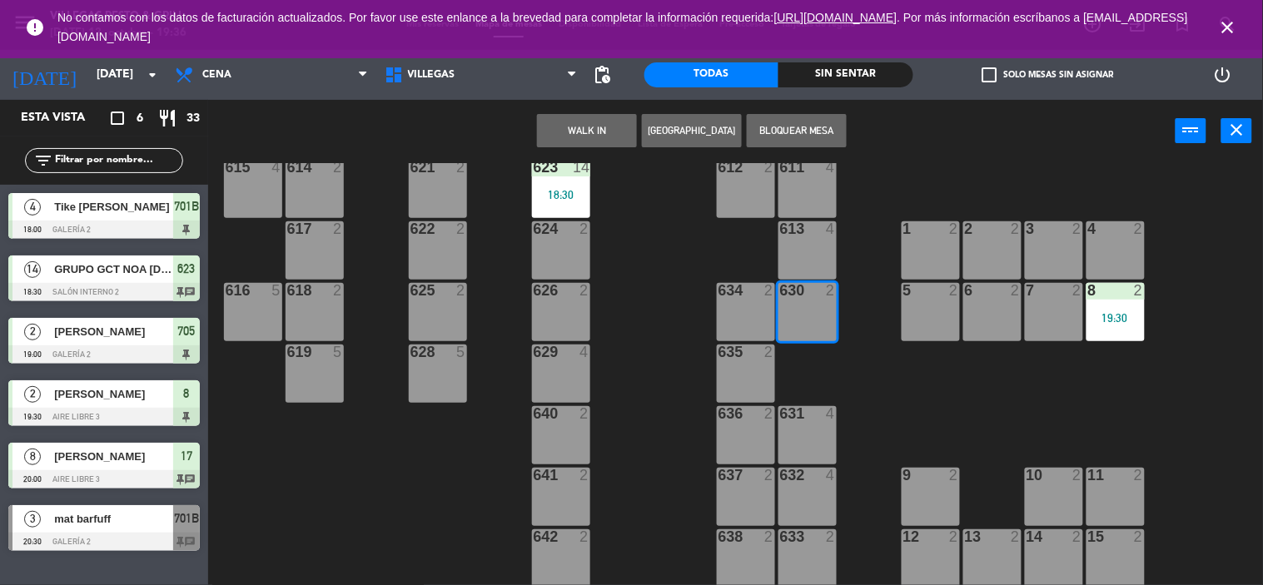
click at [857, 283] on div "602 7 603 2 604 7 608 2 607 4 605 2 606 2 610 2 609 4 621 2 623 14 18:30 614 2 …" at bounding box center [742, 374] width 1042 height 423
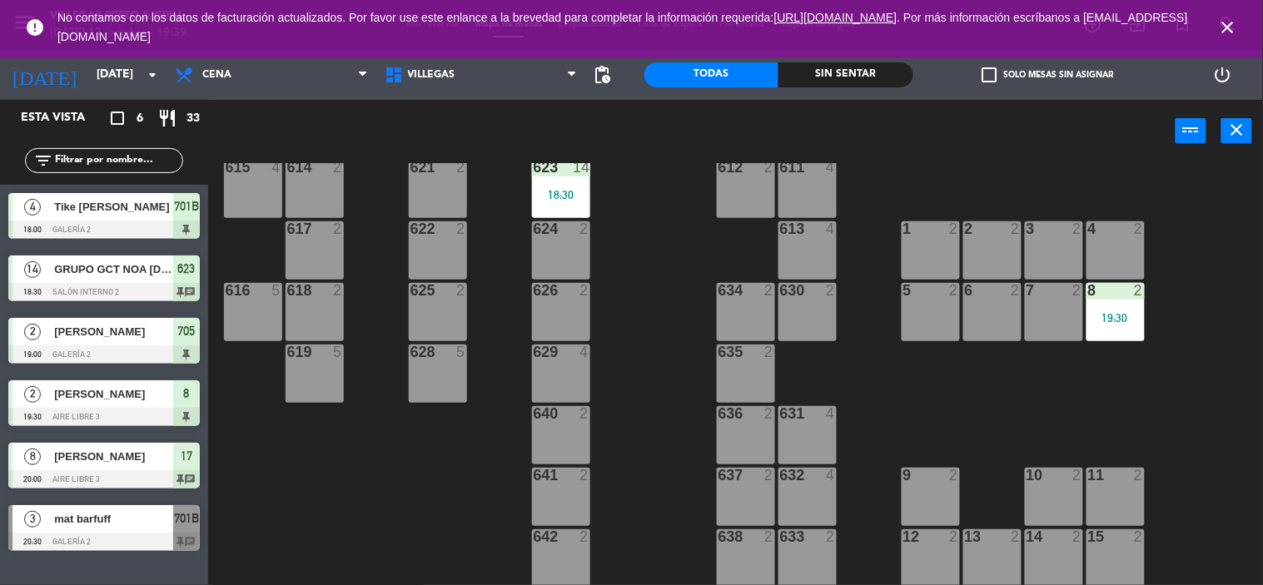
click at [663, 326] on div "602 7 603 2 604 7 608 2 607 4 605 2 606 2 610 2 609 4 621 2 623 14 18:30 614 2 …" at bounding box center [742, 374] width 1042 height 423
